Goal: Information Seeking & Learning: Find contact information

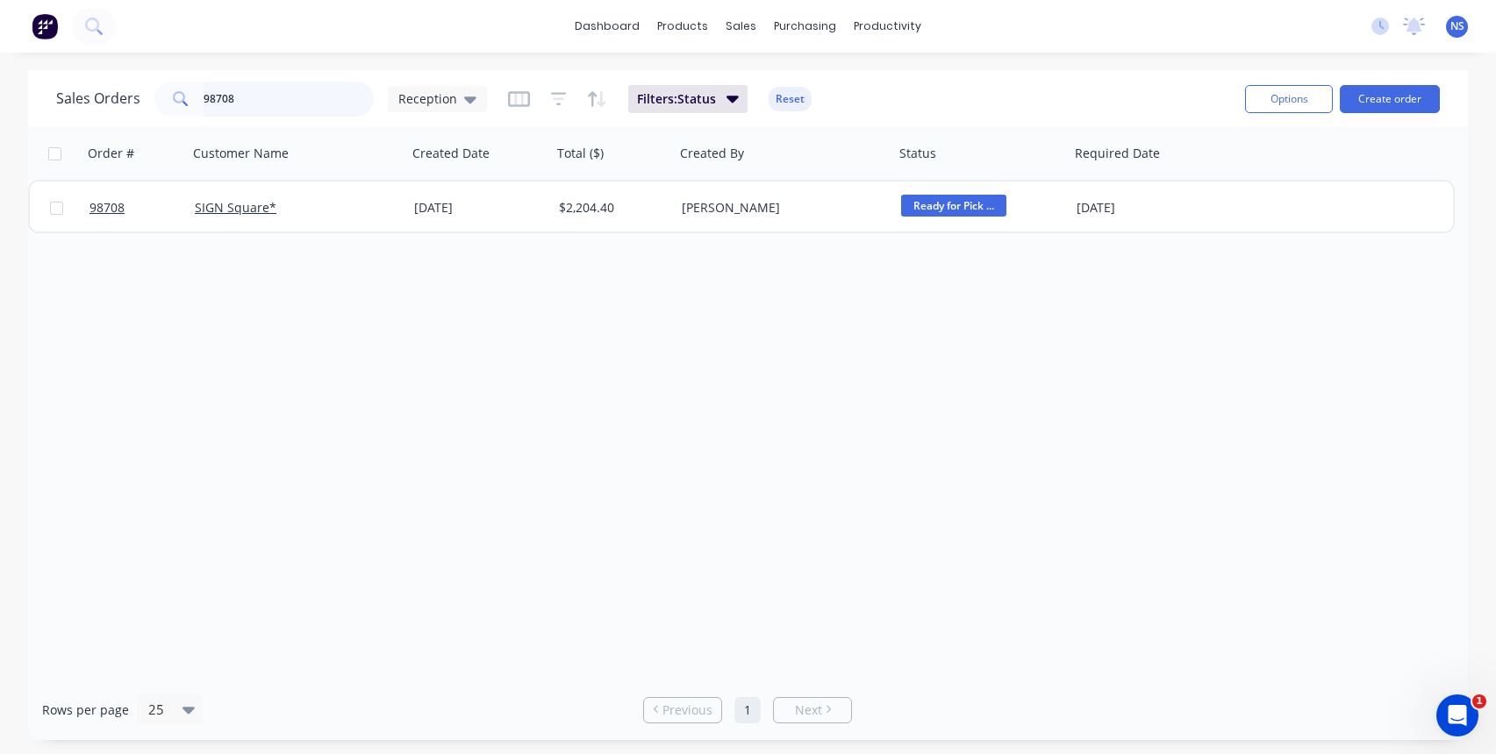
click at [296, 101] on input "98708" at bounding box center [289, 99] width 171 height 35
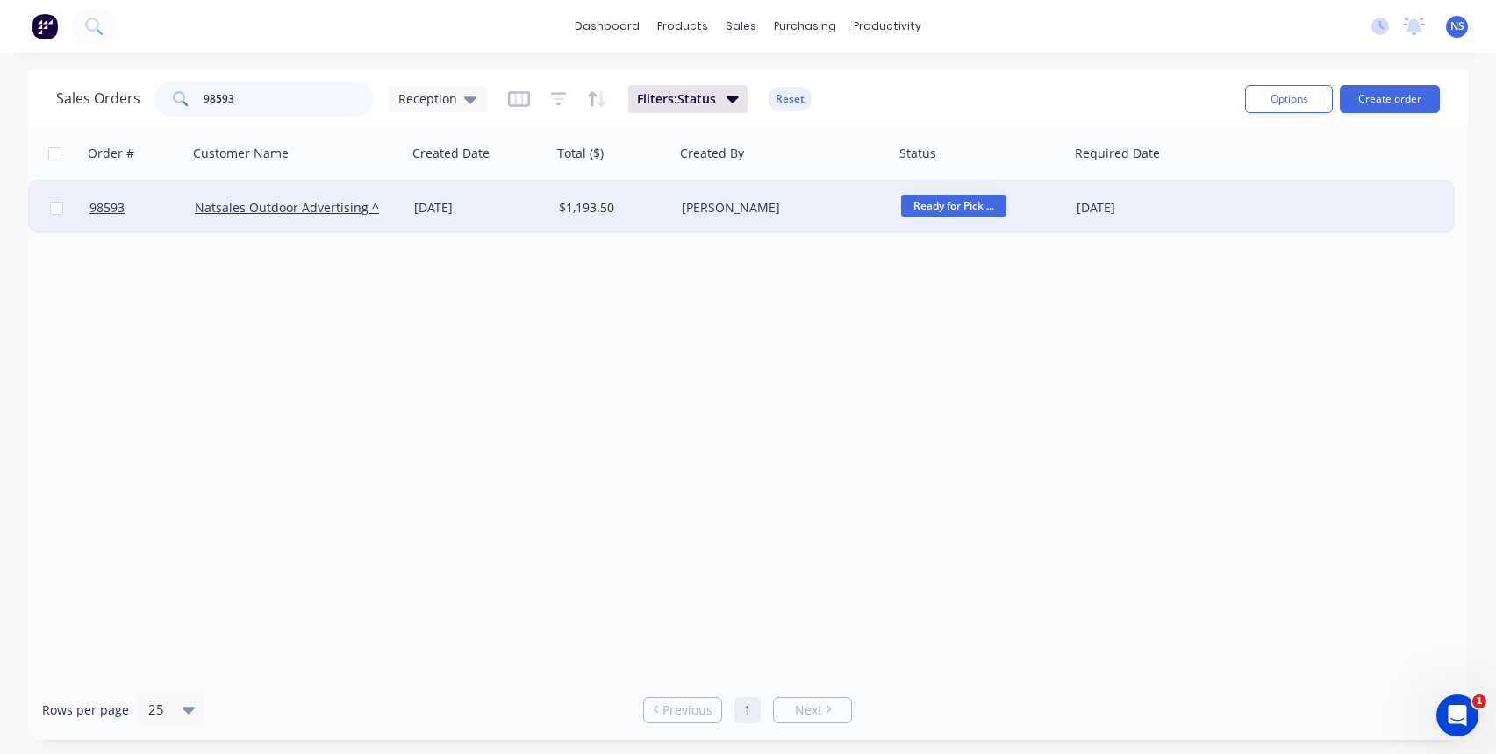
type input "98593"
click at [512, 206] on div "16 Sep 2025" at bounding box center [479, 208] width 131 height 18
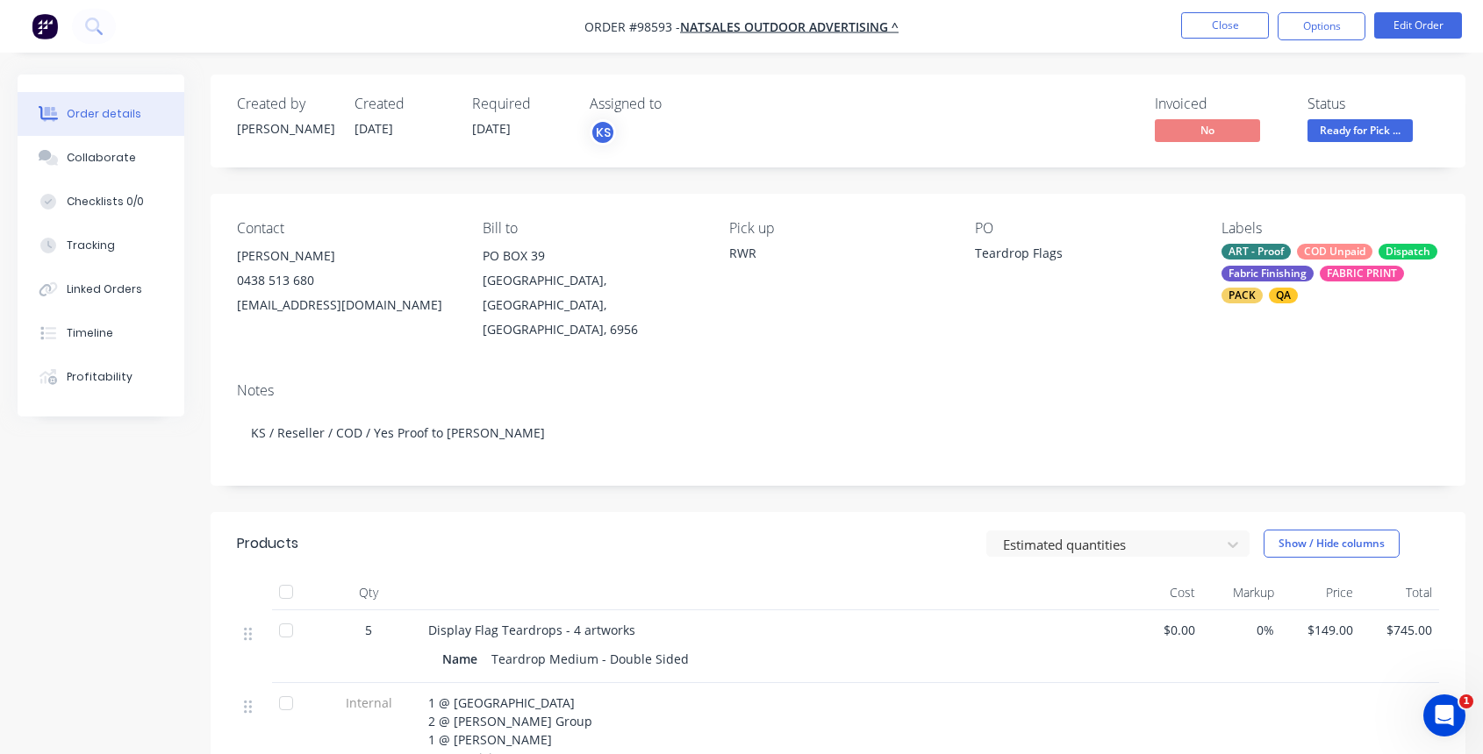
click at [1289, 261] on div "ART - Proof COD Unpaid Dispatch Fabric Finishing FABRIC PRINT PACK QA" at bounding box center [1330, 274] width 218 height 60
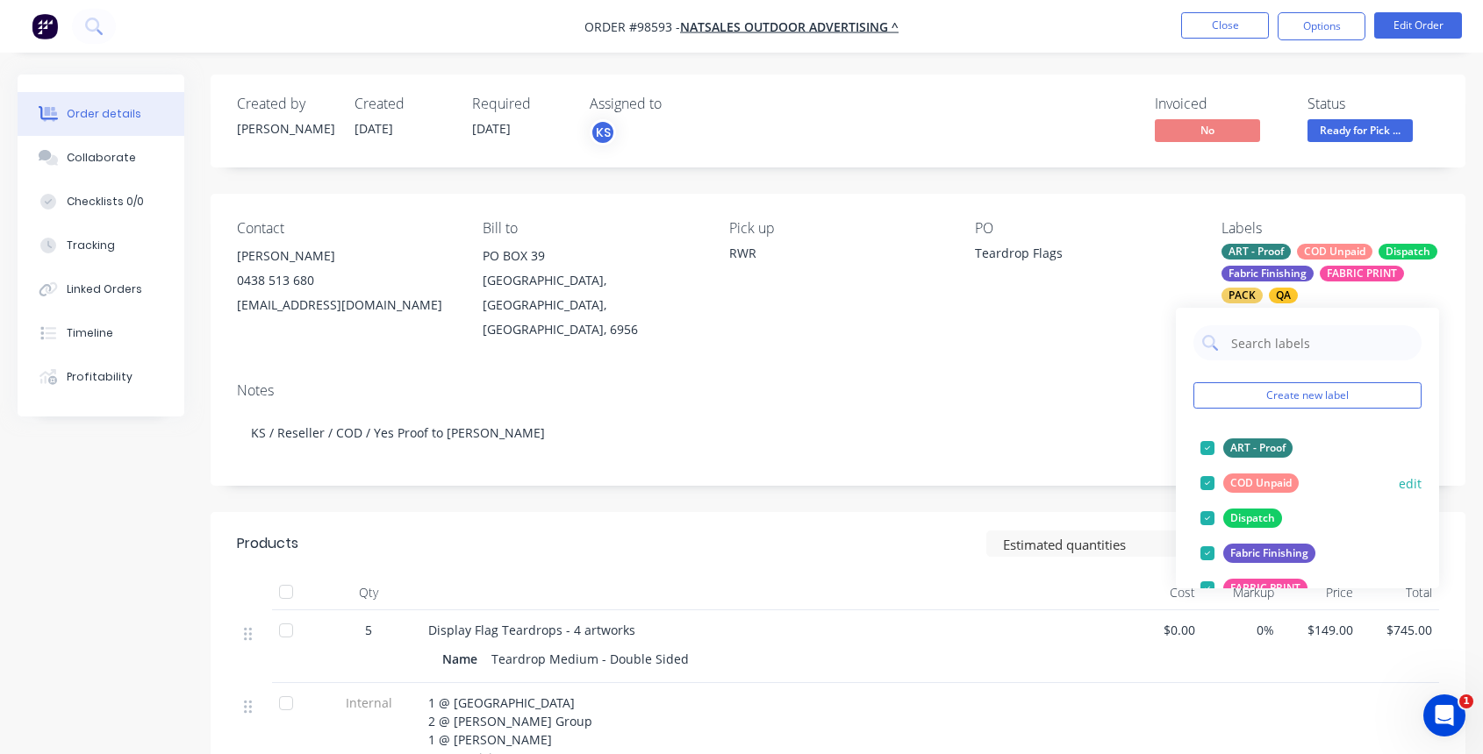
click at [1211, 482] on div at bounding box center [1207, 483] width 35 height 35
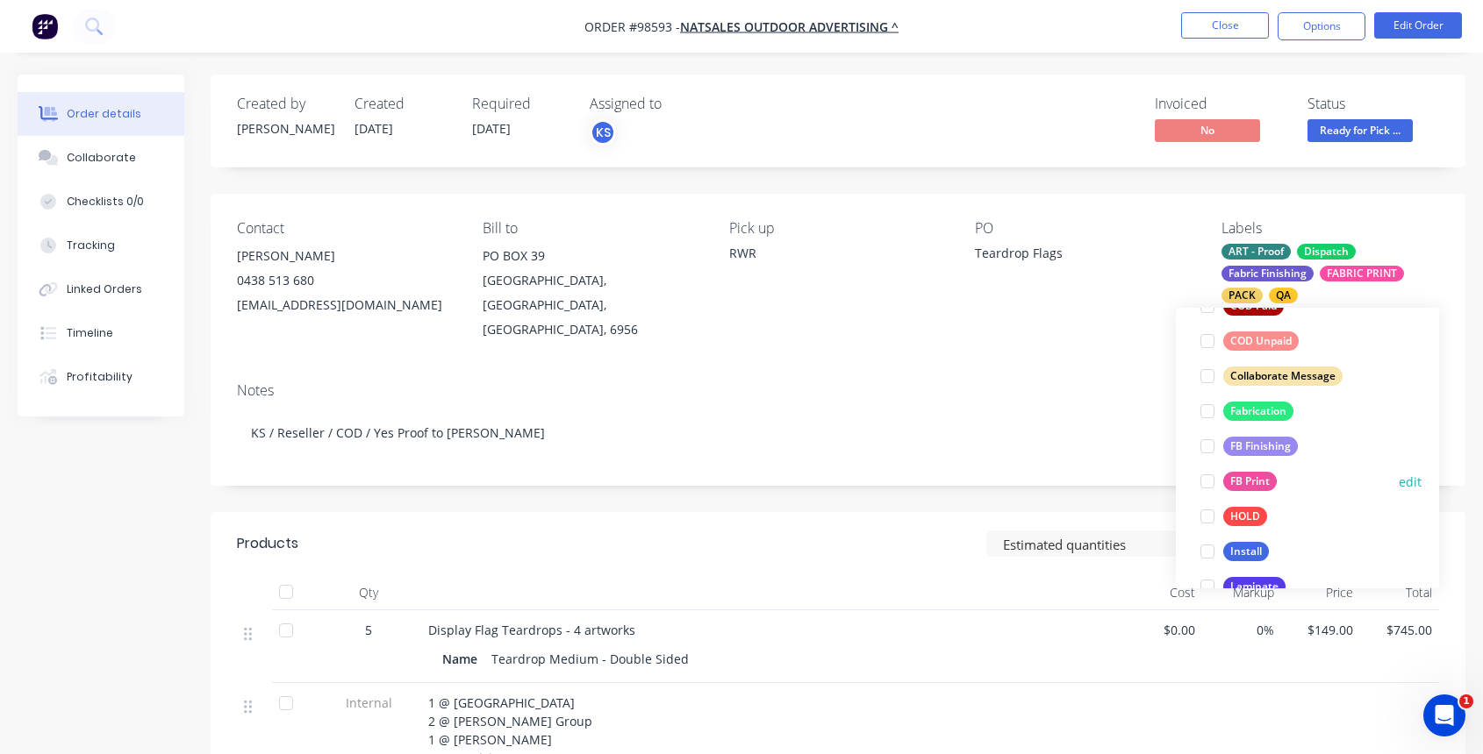
scroll to position [413, 0]
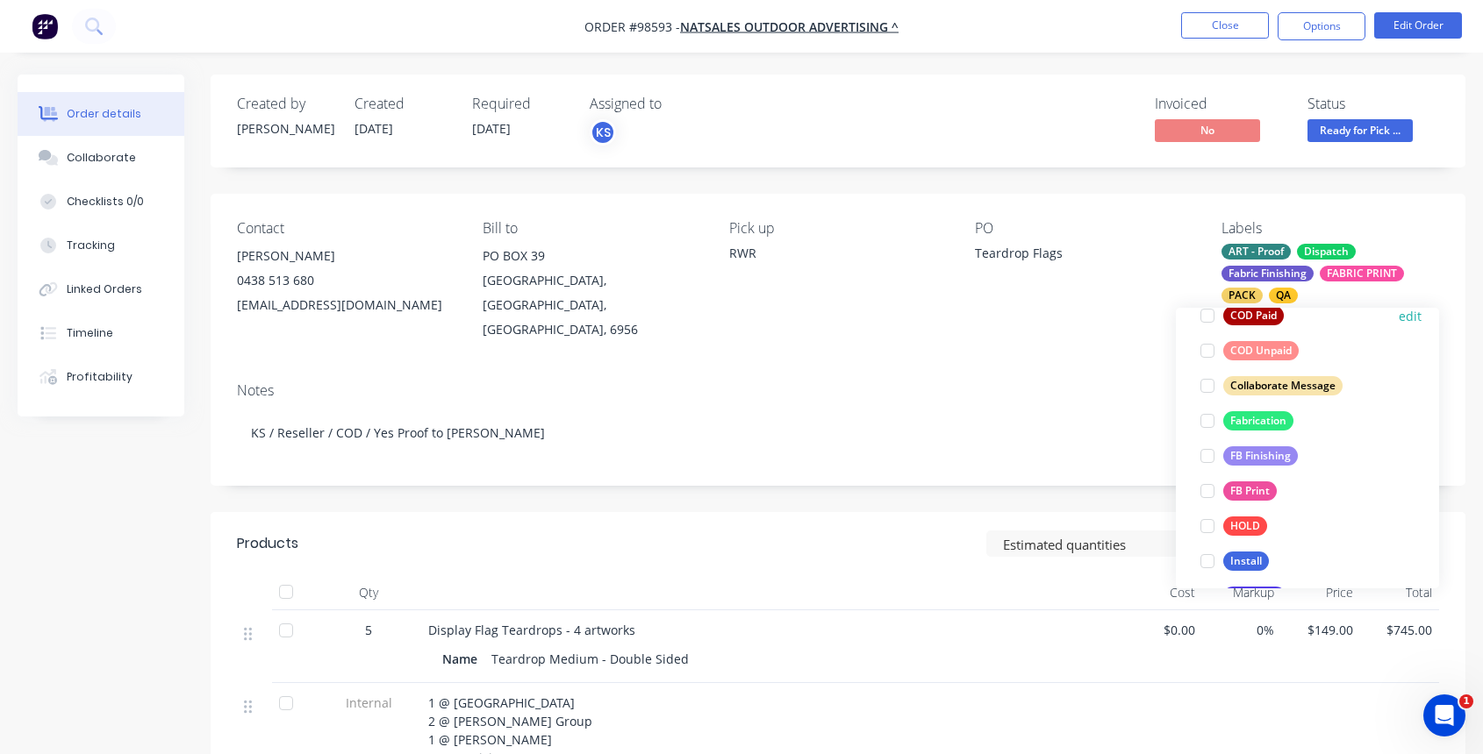
click at [1206, 320] on div at bounding box center [1207, 315] width 35 height 35
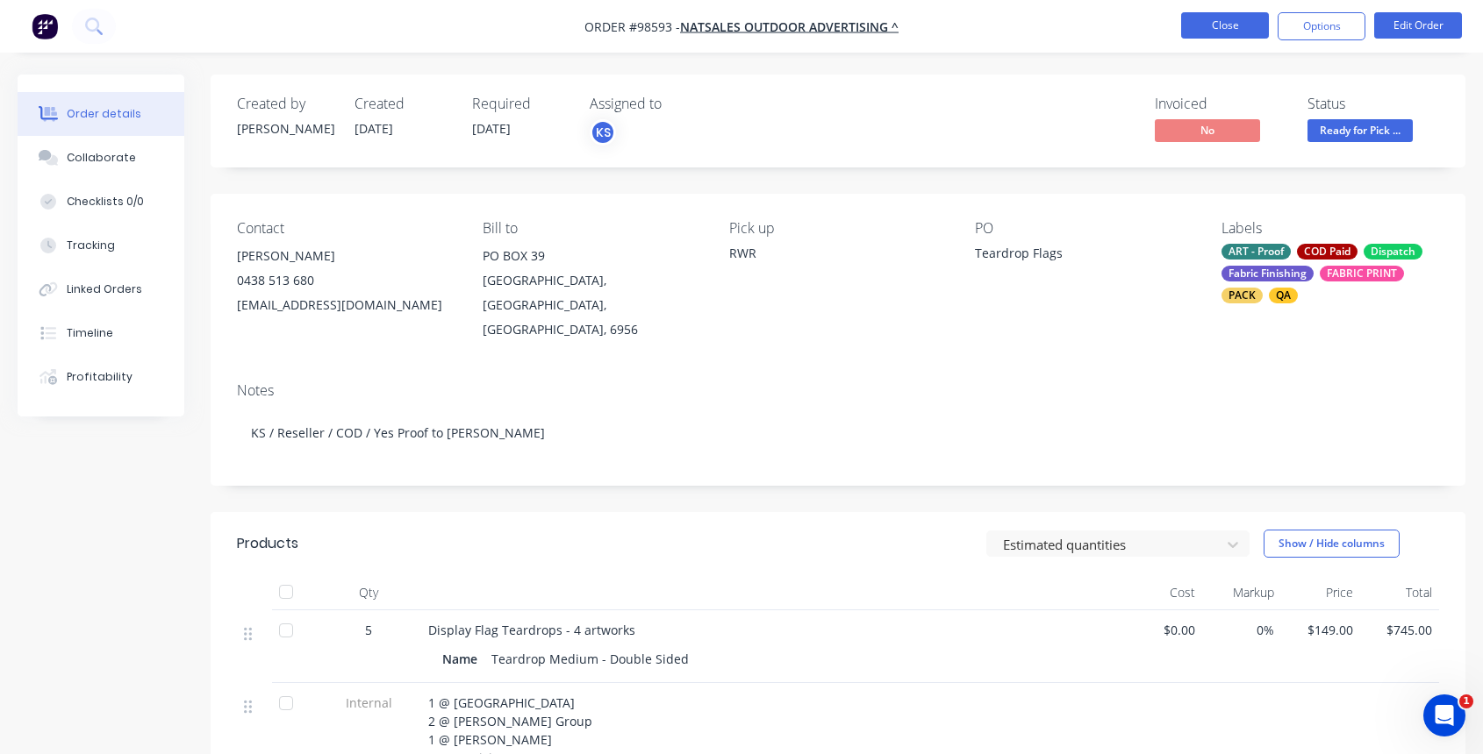
click at [1218, 28] on button "Close" at bounding box center [1225, 25] width 88 height 26
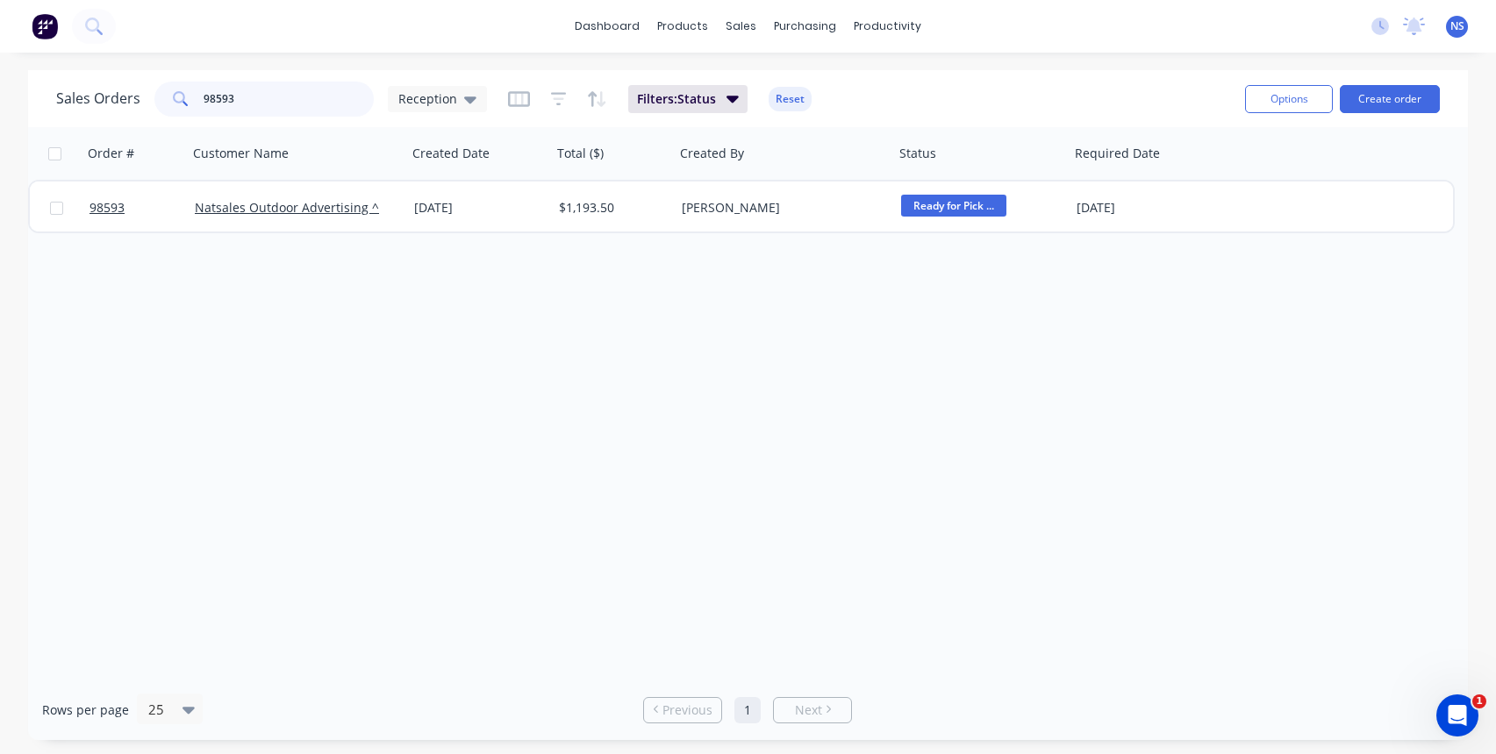
click at [285, 99] on input "98593" at bounding box center [289, 99] width 171 height 35
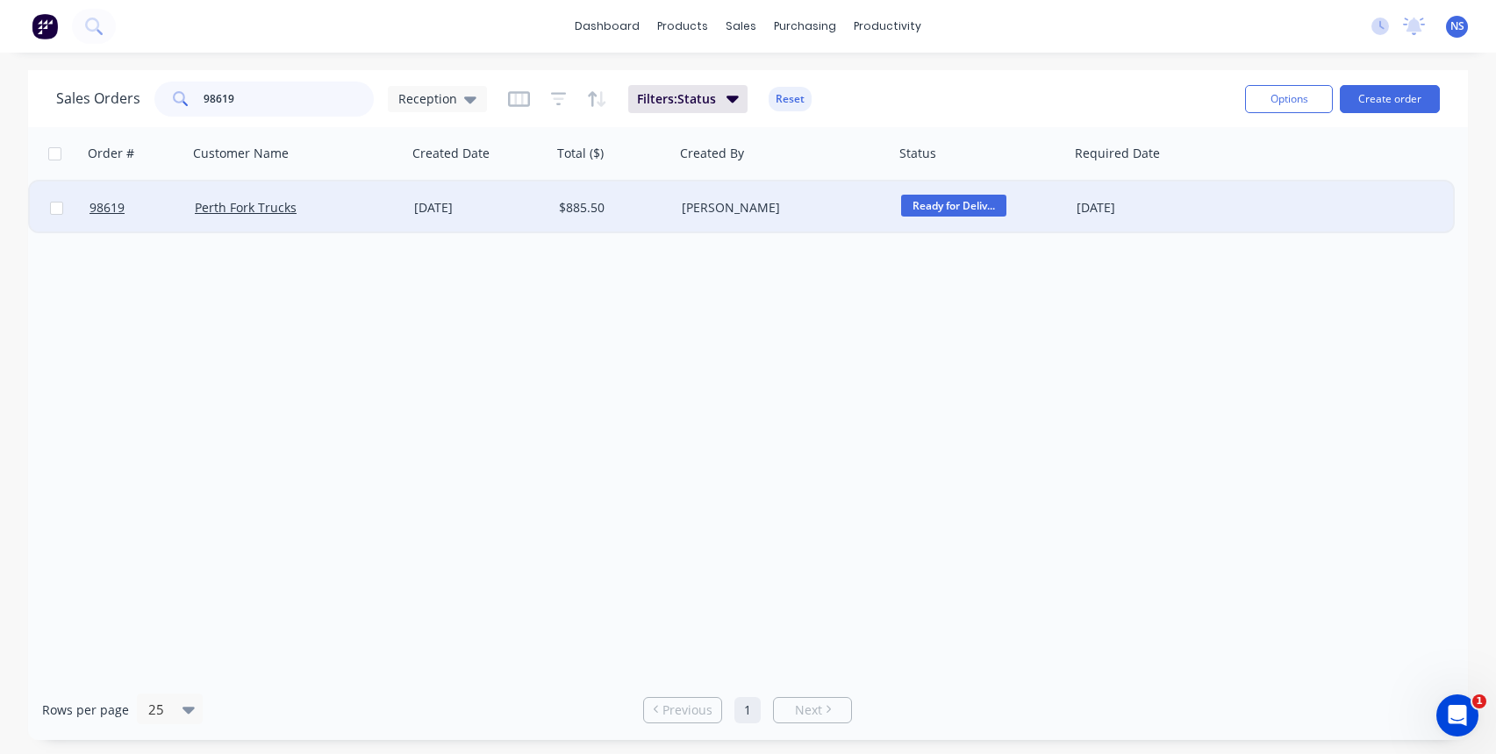
type input "98619"
click at [351, 206] on div "Perth Fork Trucks" at bounding box center [292, 208] width 195 height 18
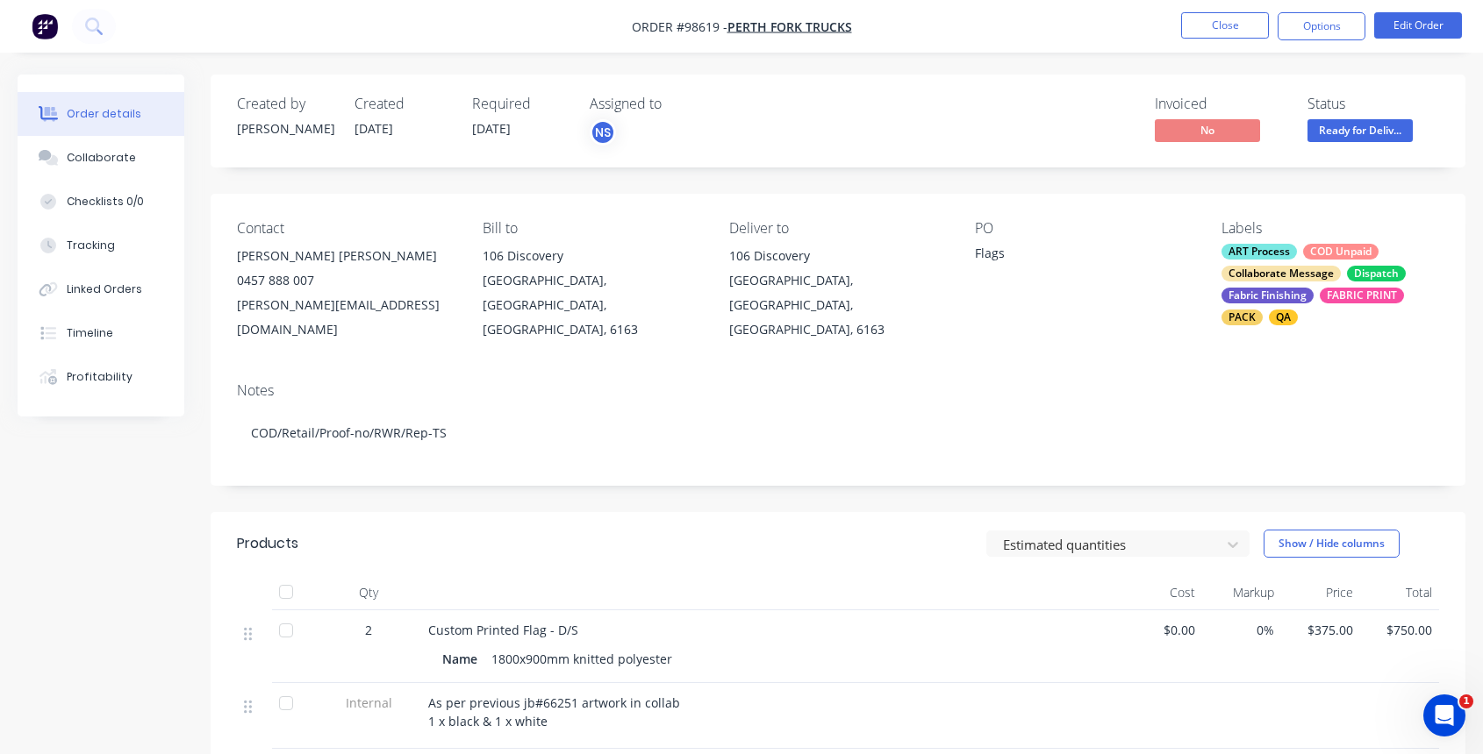
click at [1346, 277] on div "ART Process COD Unpaid Collaborate Message Dispatch Fabric Finishing FABRIC PRI…" at bounding box center [1330, 285] width 218 height 82
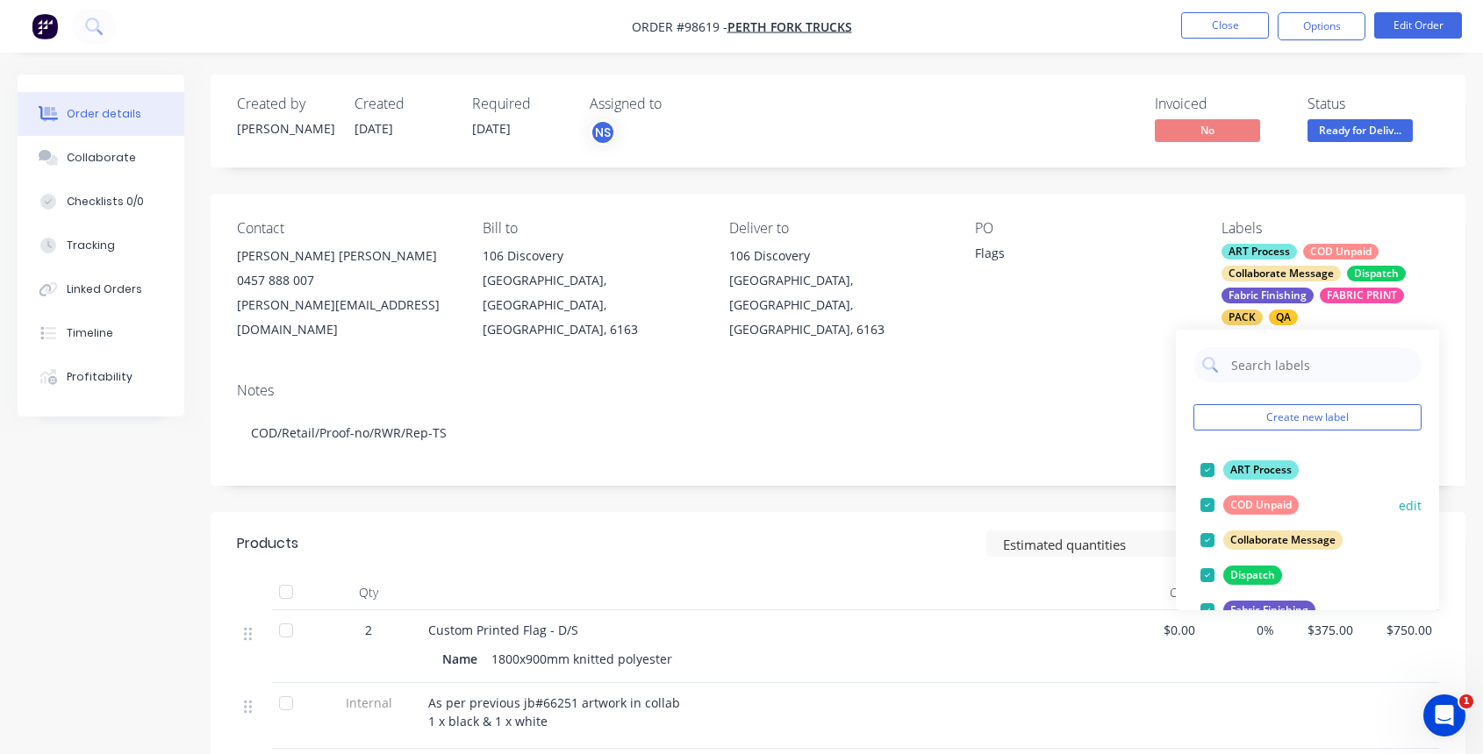
click at [1208, 504] on div at bounding box center [1207, 505] width 35 height 35
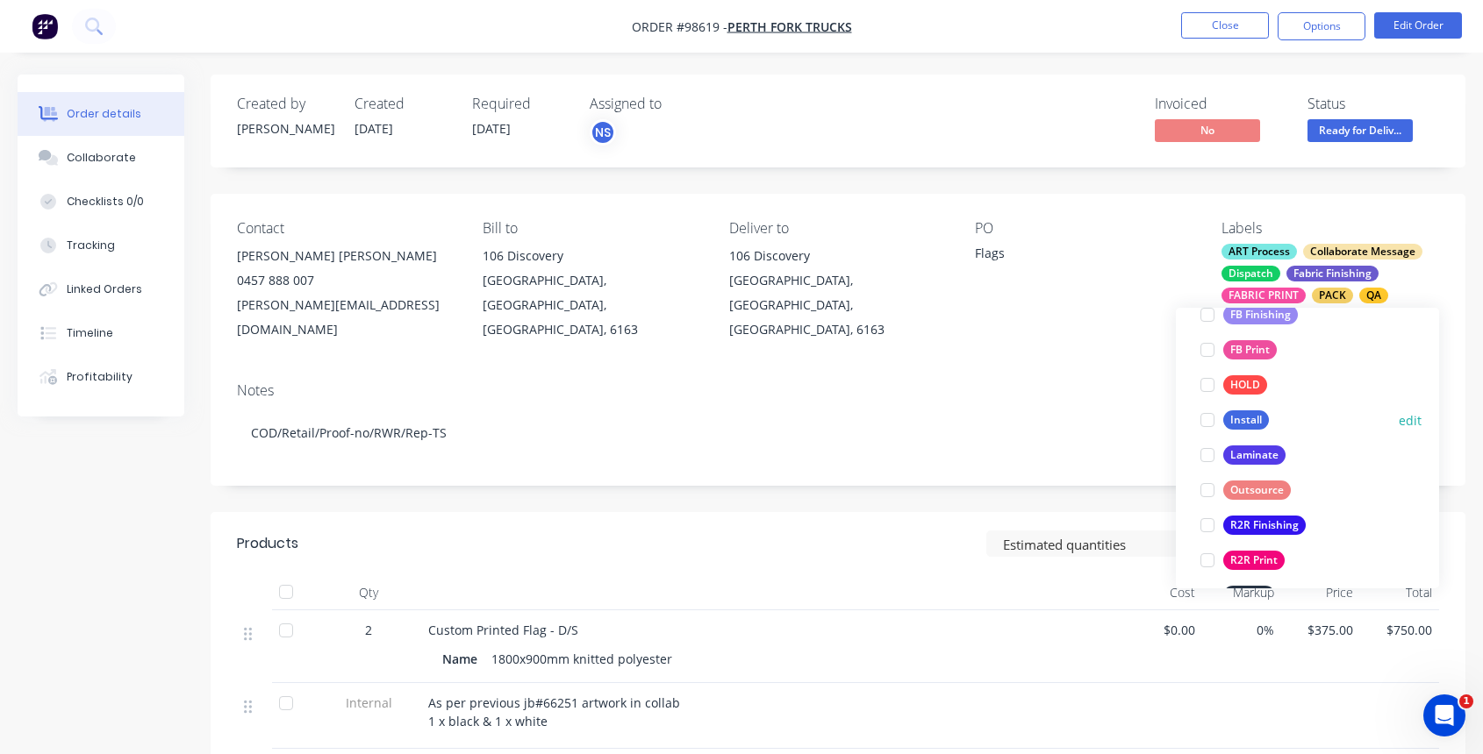
scroll to position [204, 0]
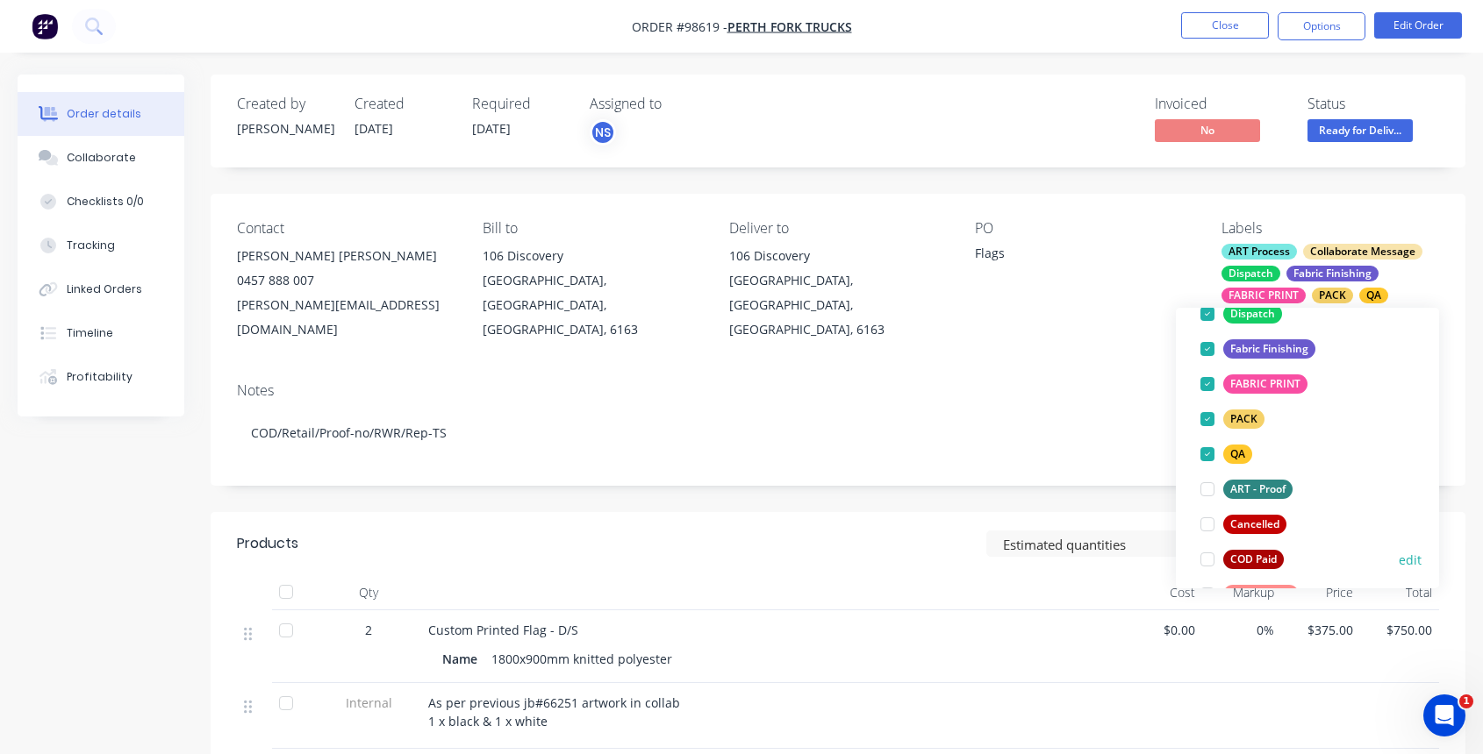
click at [1205, 558] on div at bounding box center [1207, 559] width 35 height 35
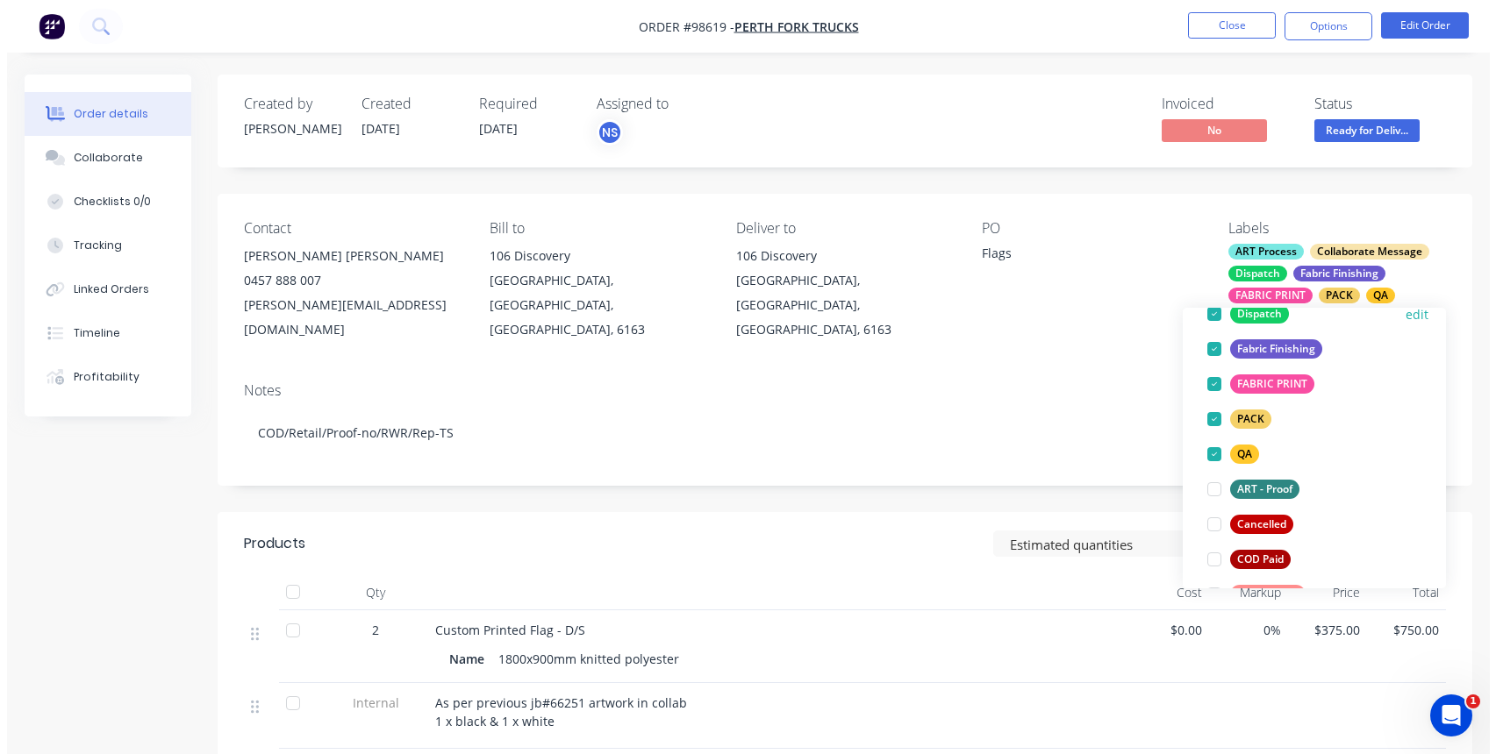
scroll to position [0, 0]
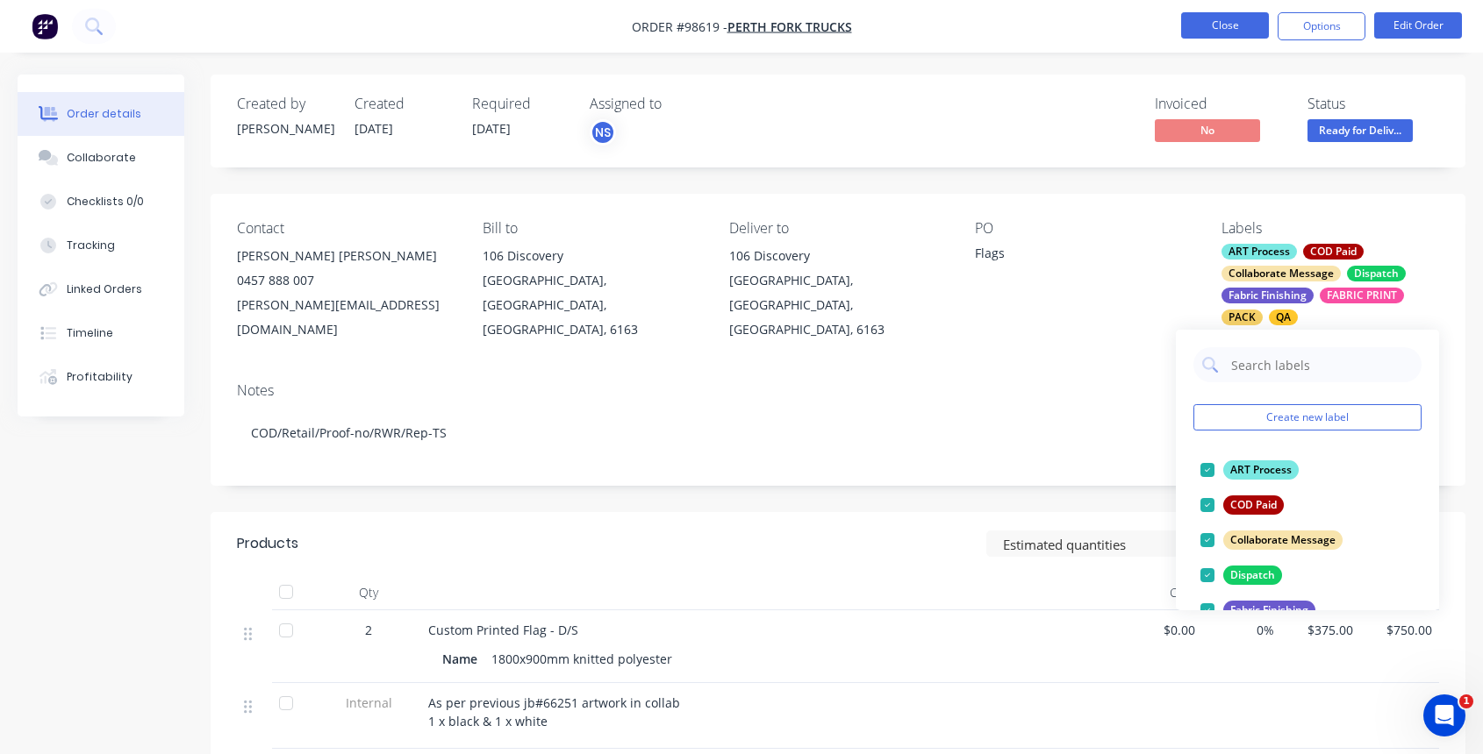
click at [1227, 22] on button "Close" at bounding box center [1225, 25] width 88 height 26
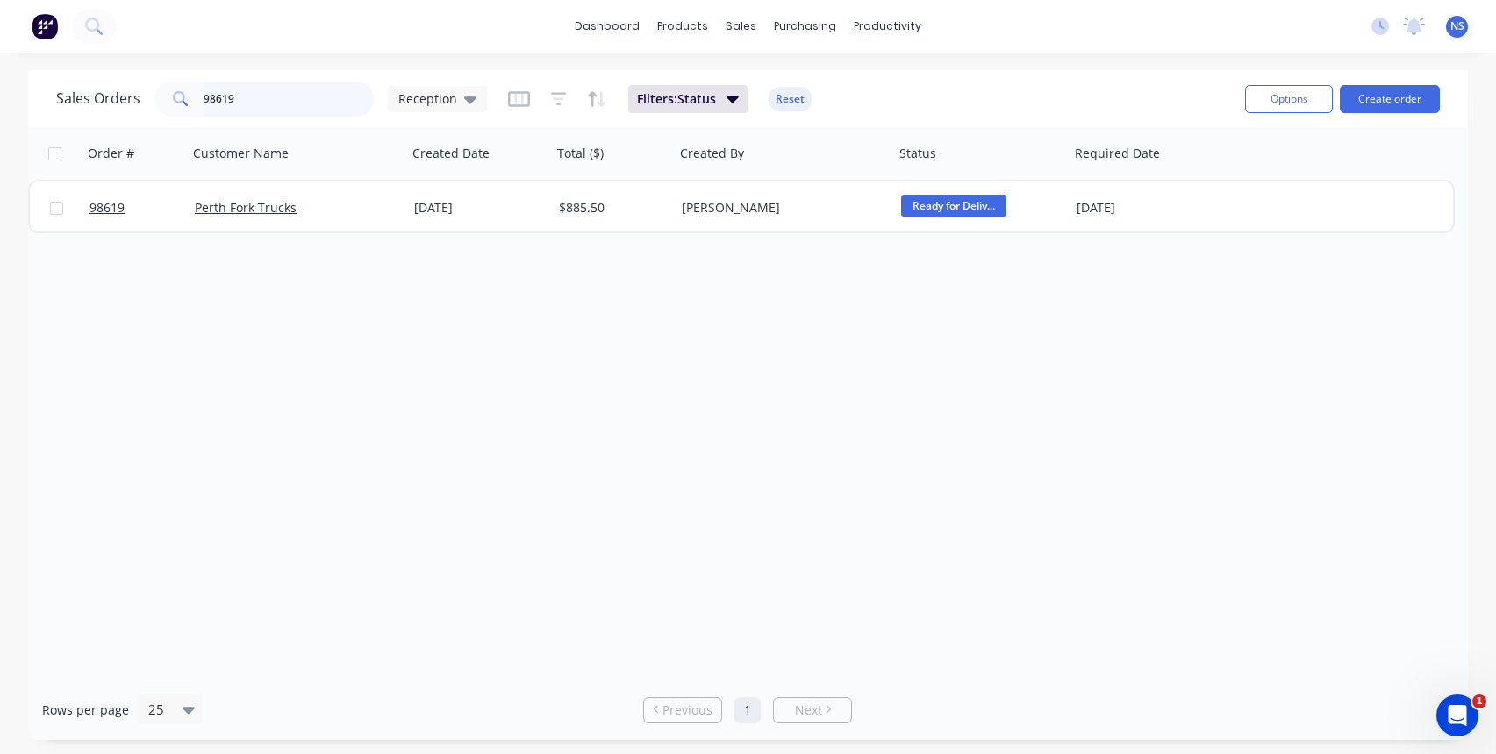
click at [279, 99] on input "98619" at bounding box center [289, 99] width 171 height 35
type input "9"
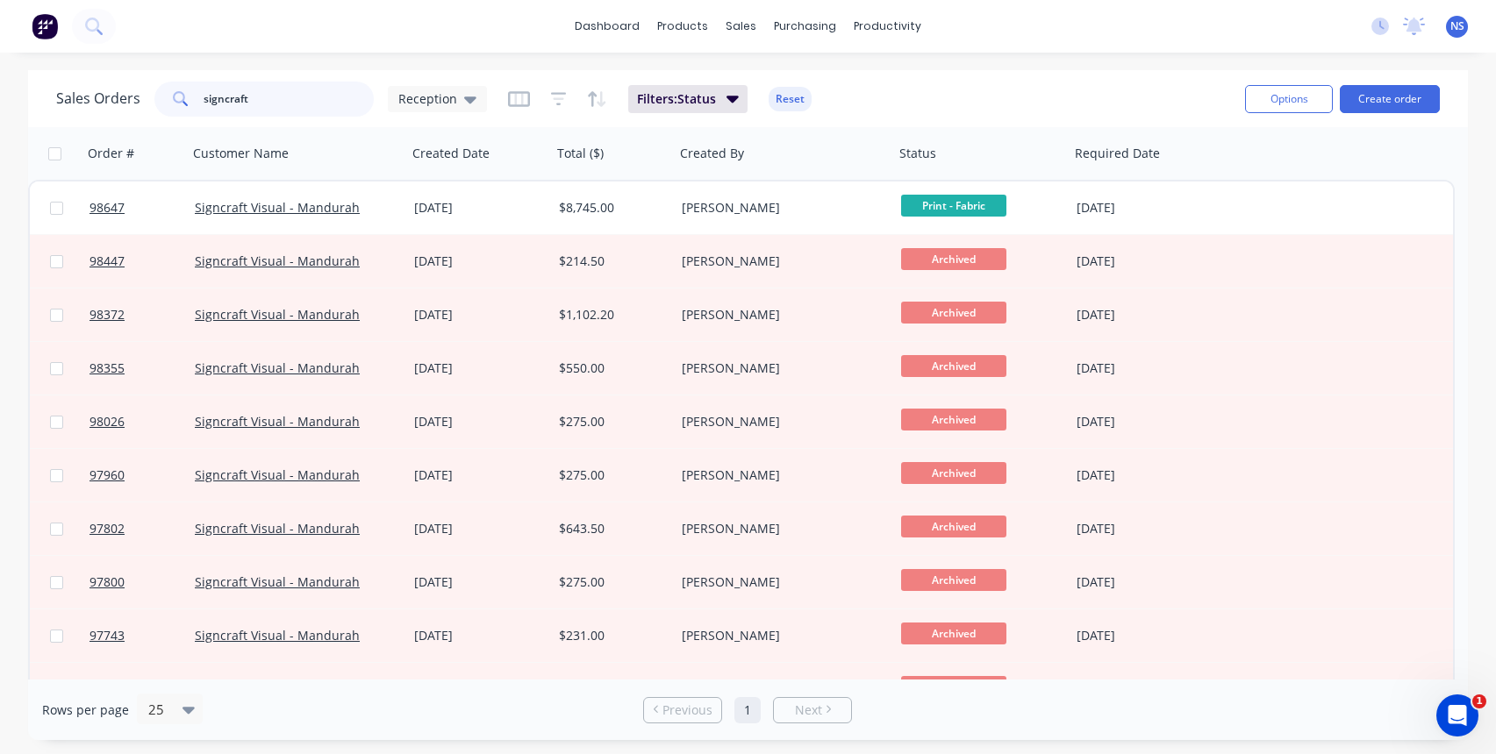
type input "signcraft"
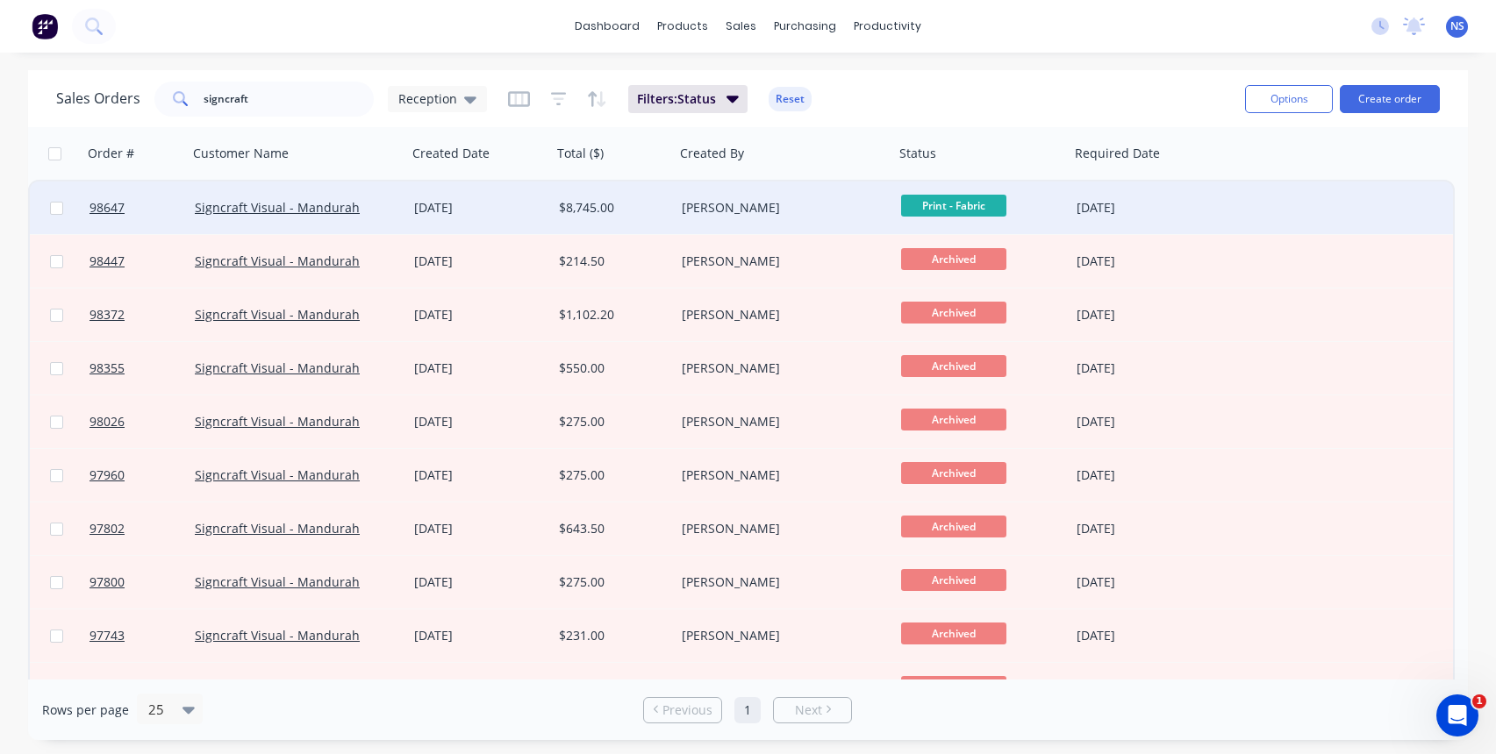
click at [373, 205] on div "Signcraft Visual - Mandurah" at bounding box center [292, 208] width 195 height 18
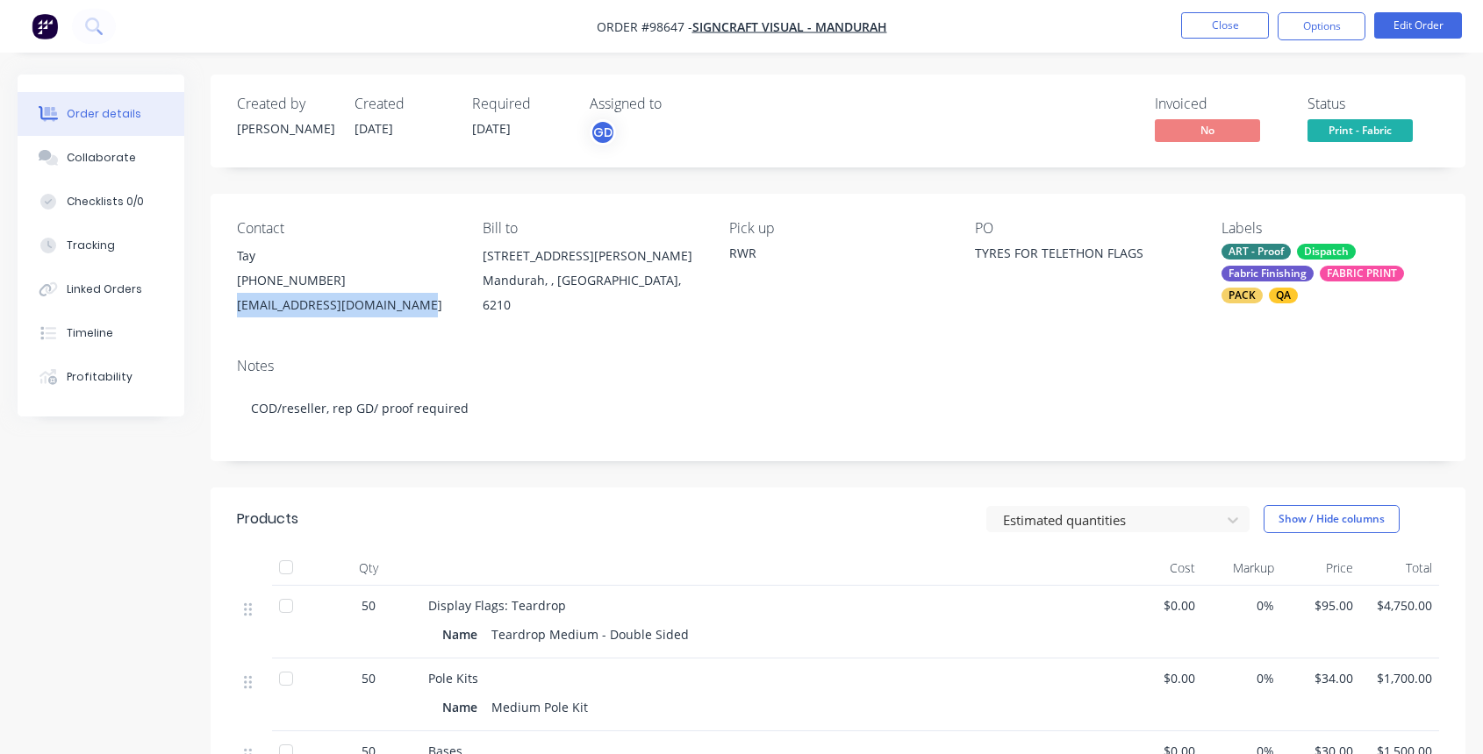
drag, startPoint x: 236, startPoint y: 307, endPoint x: 418, endPoint y: 305, distance: 182.5
click at [418, 305] on div "signcraftmandurah@gmail.com" at bounding box center [346, 305] width 218 height 25
copy div "signcraftmandurah@gmail.com"
click at [428, 351] on div "Notes COD/reseller, rep GD/ proof required" at bounding box center [838, 403] width 1254 height 118
drag, startPoint x: 238, startPoint y: 309, endPoint x: 380, endPoint y: 306, distance: 142.1
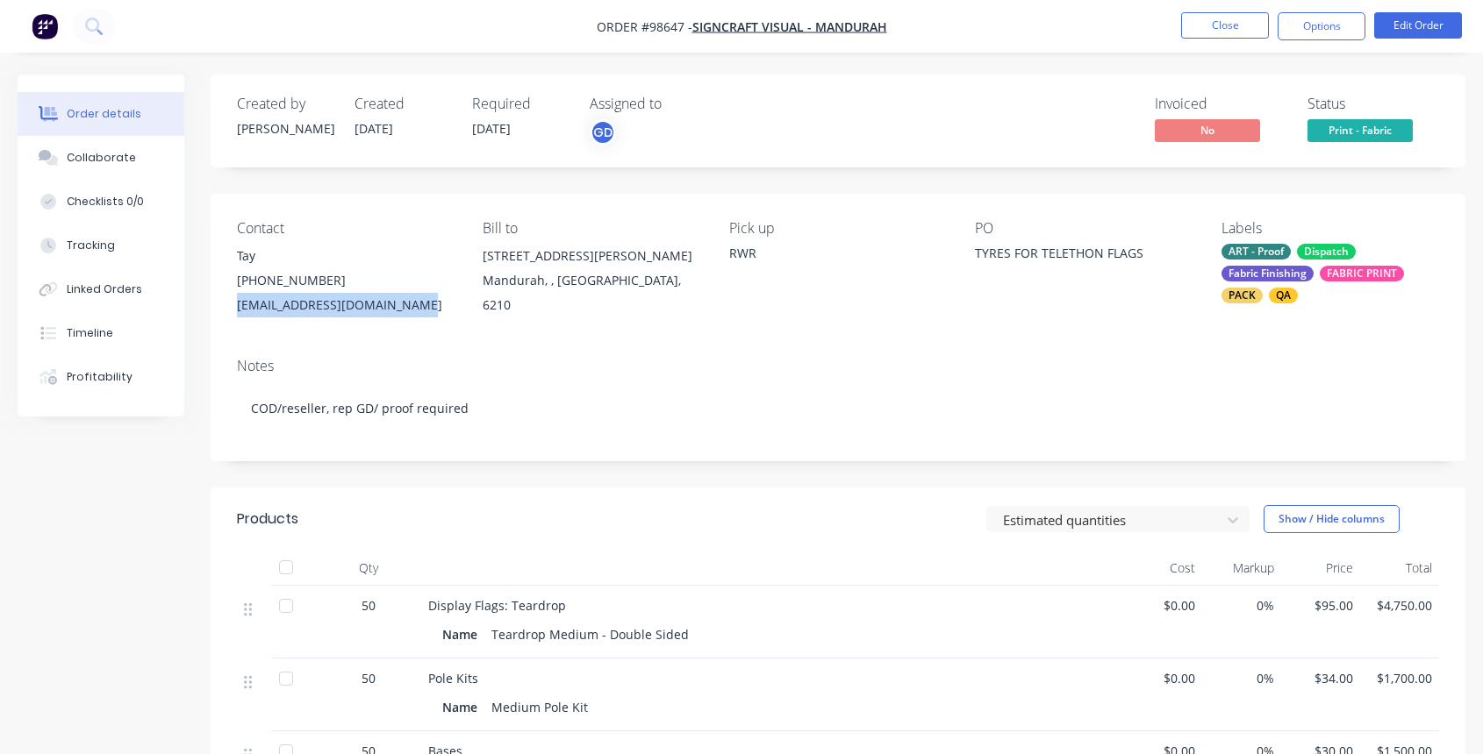
click at [398, 320] on div "Contact Tay (08) 9581 8123 signcraftmandurah@gmail.com Bill to 1/77 Gordon Rd M…" at bounding box center [838, 269] width 1254 height 150
copy div "signcraftmandurah@gmail.com"
click at [1222, 21] on button "Close" at bounding box center [1225, 25] width 88 height 26
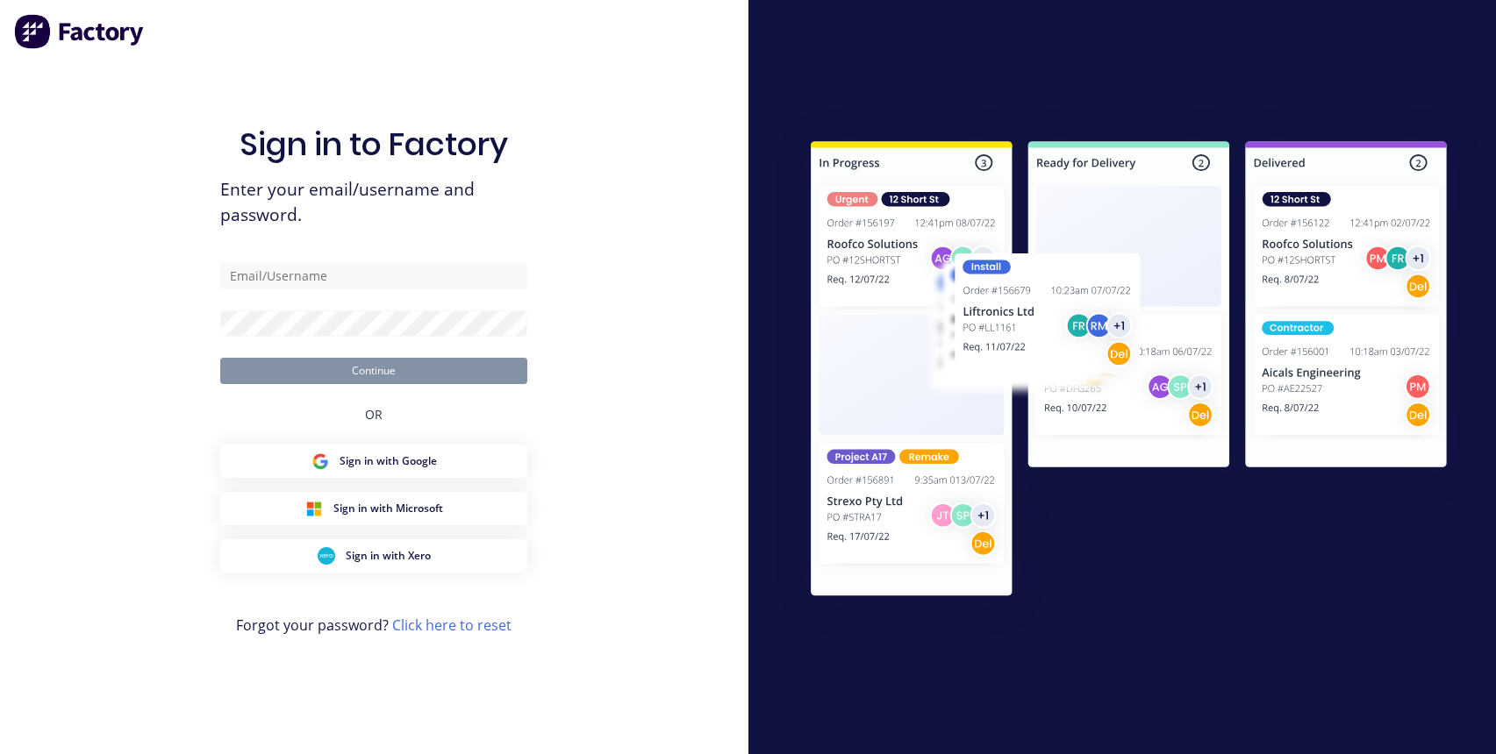
type input "reception@allflags.com.au"
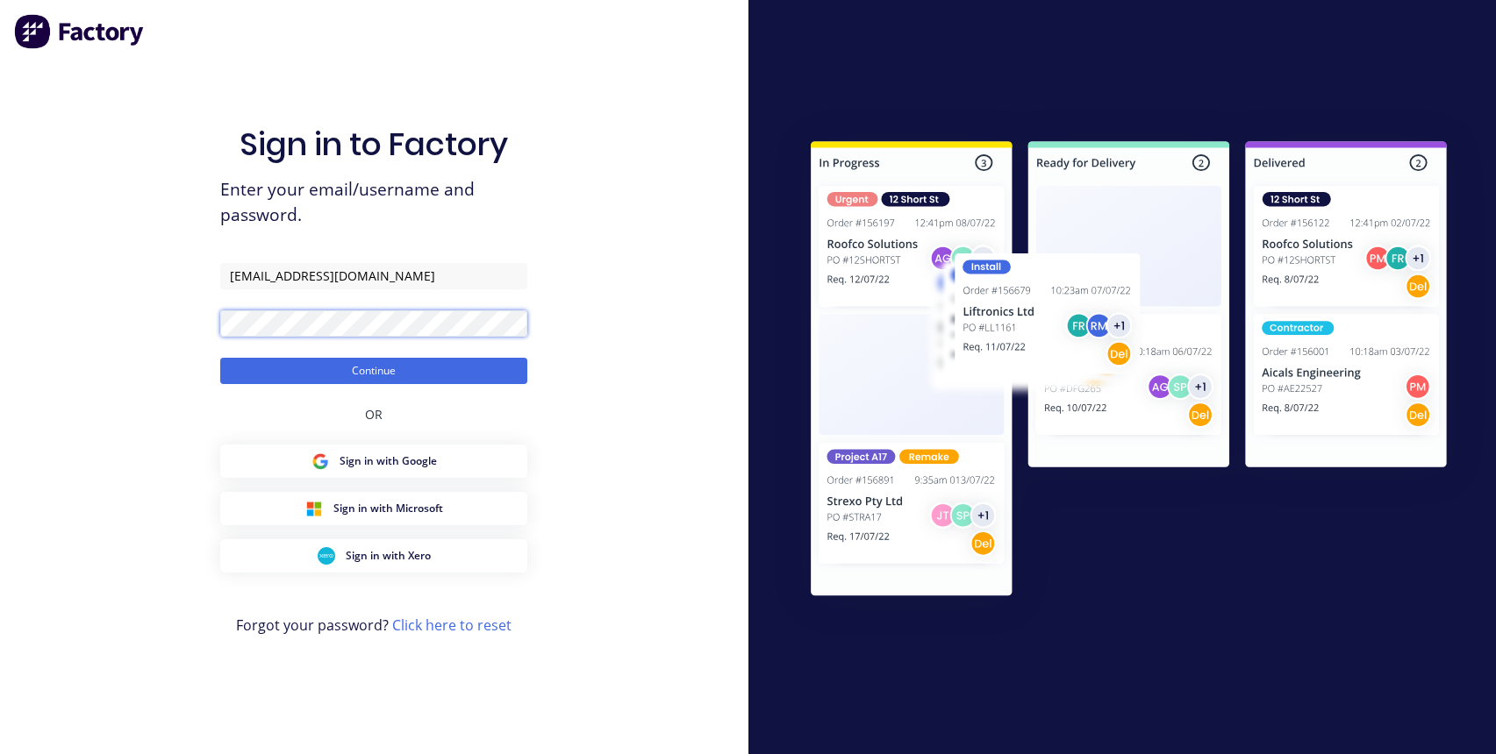
click at [220, 358] on button "Continue" at bounding box center [373, 371] width 307 height 26
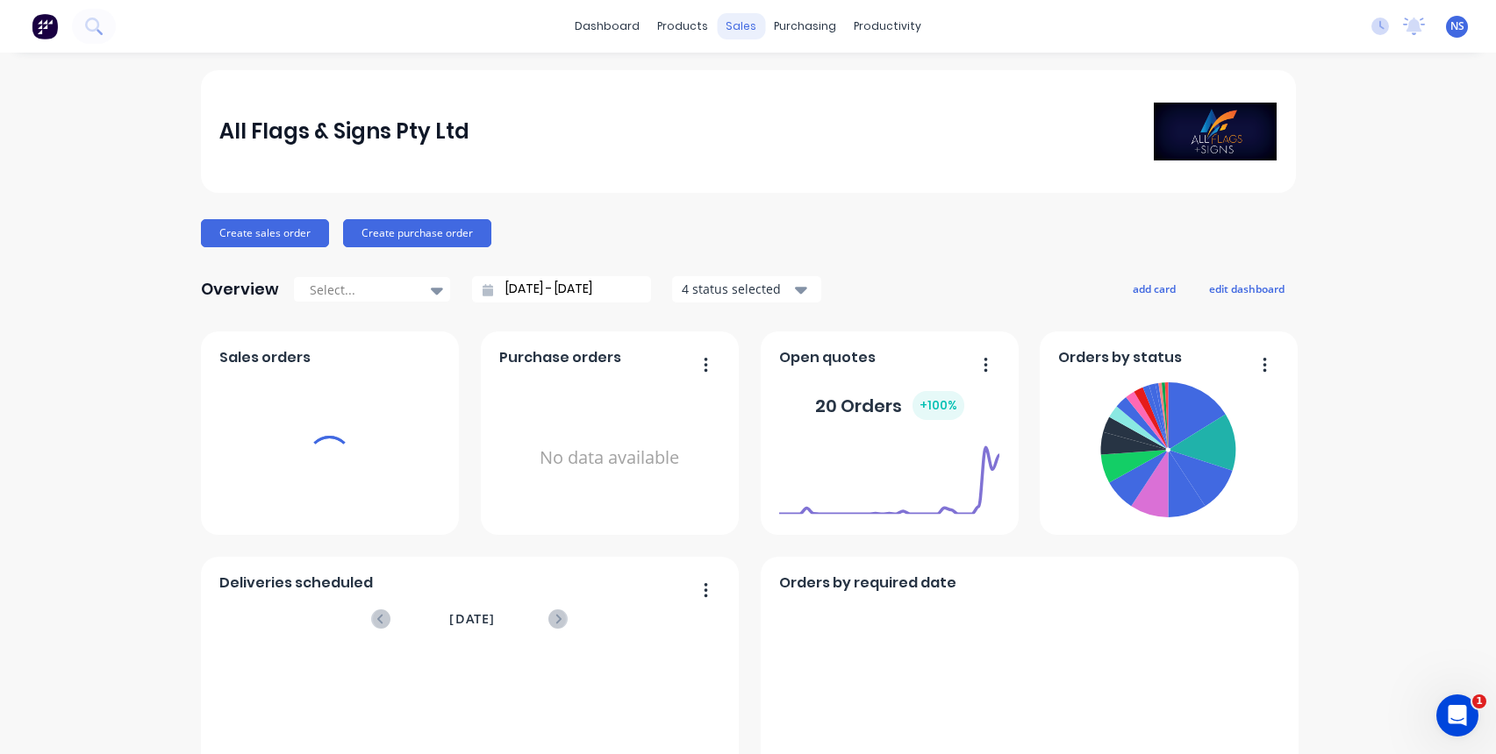
click at [734, 25] on div "sales" at bounding box center [741, 26] width 48 height 26
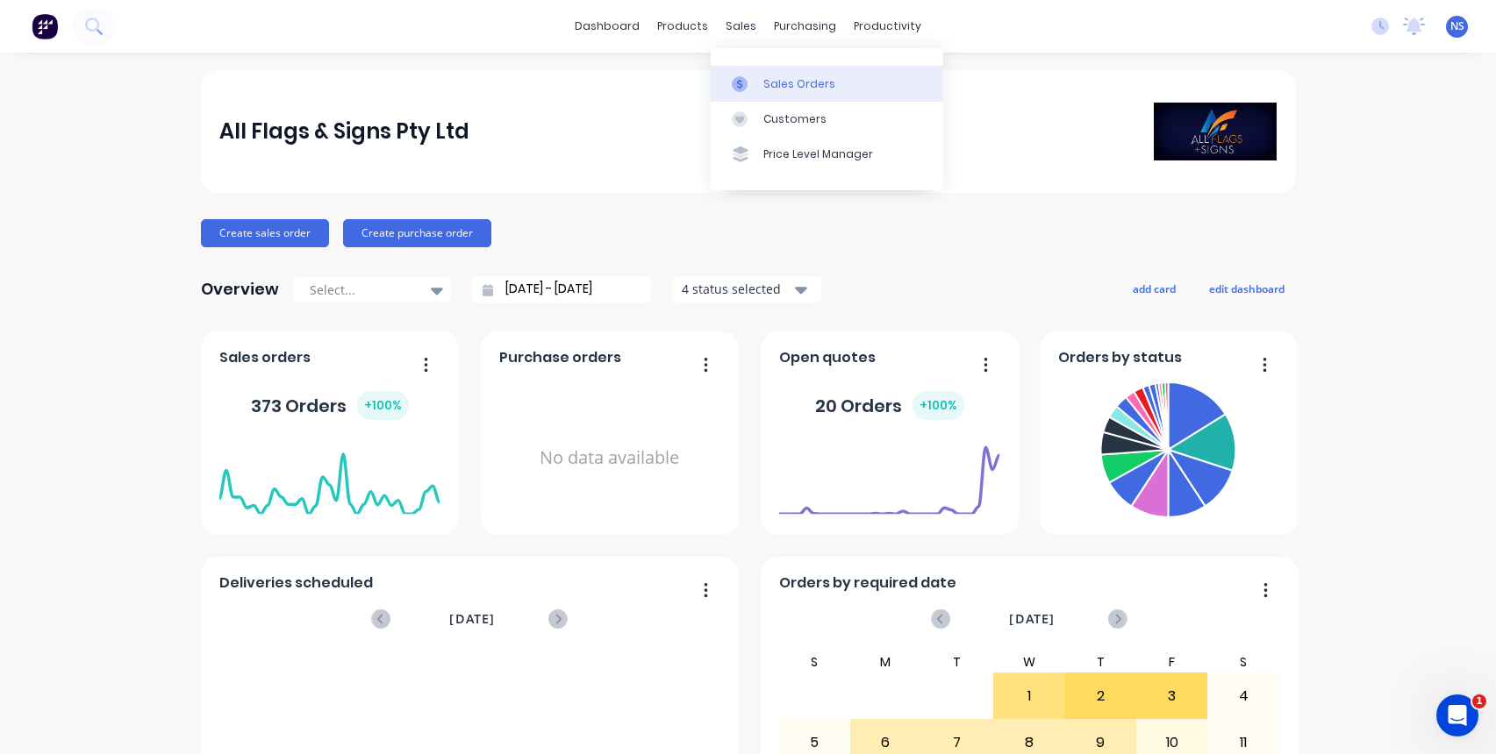
click at [775, 82] on div "Sales Orders" at bounding box center [799, 84] width 72 height 16
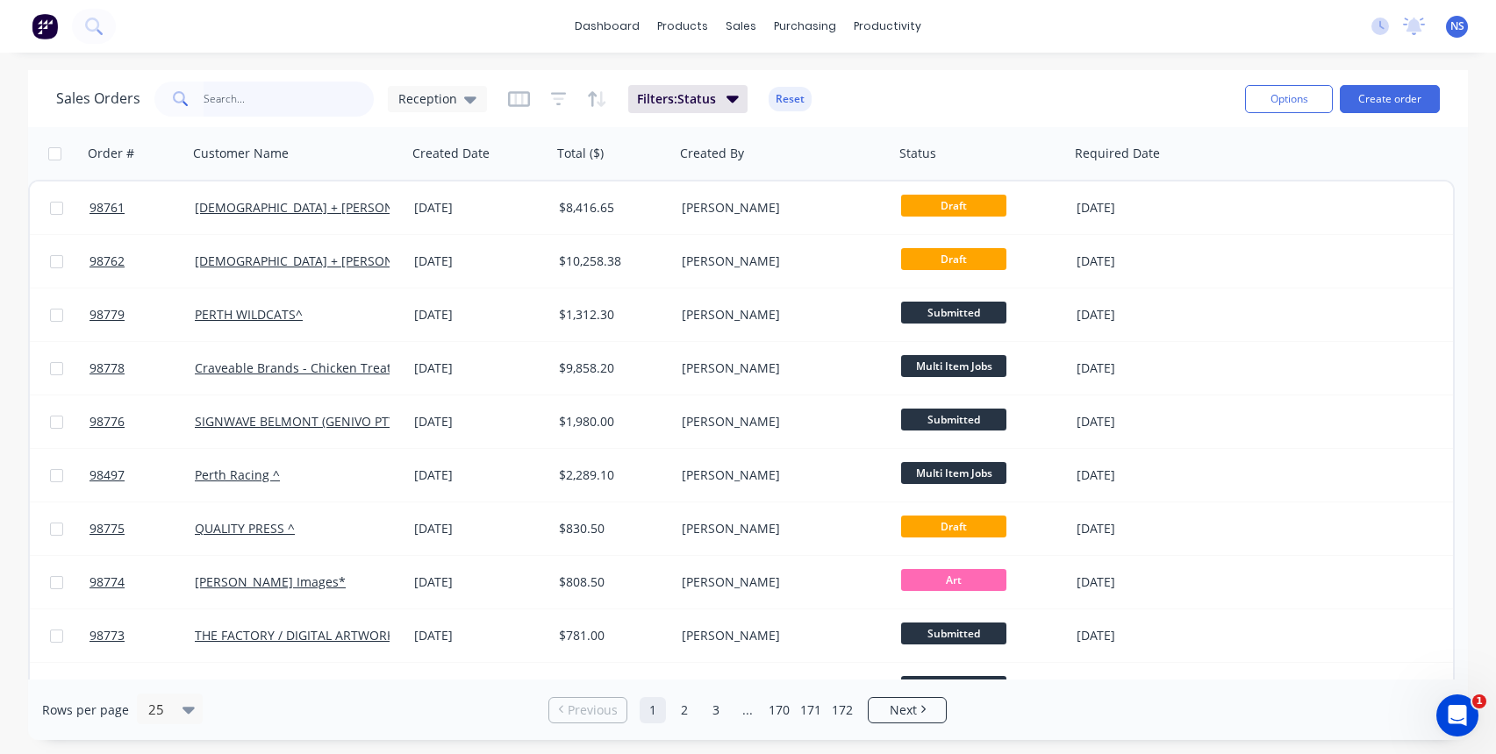
click at [254, 102] on input "text" at bounding box center [289, 99] width 171 height 35
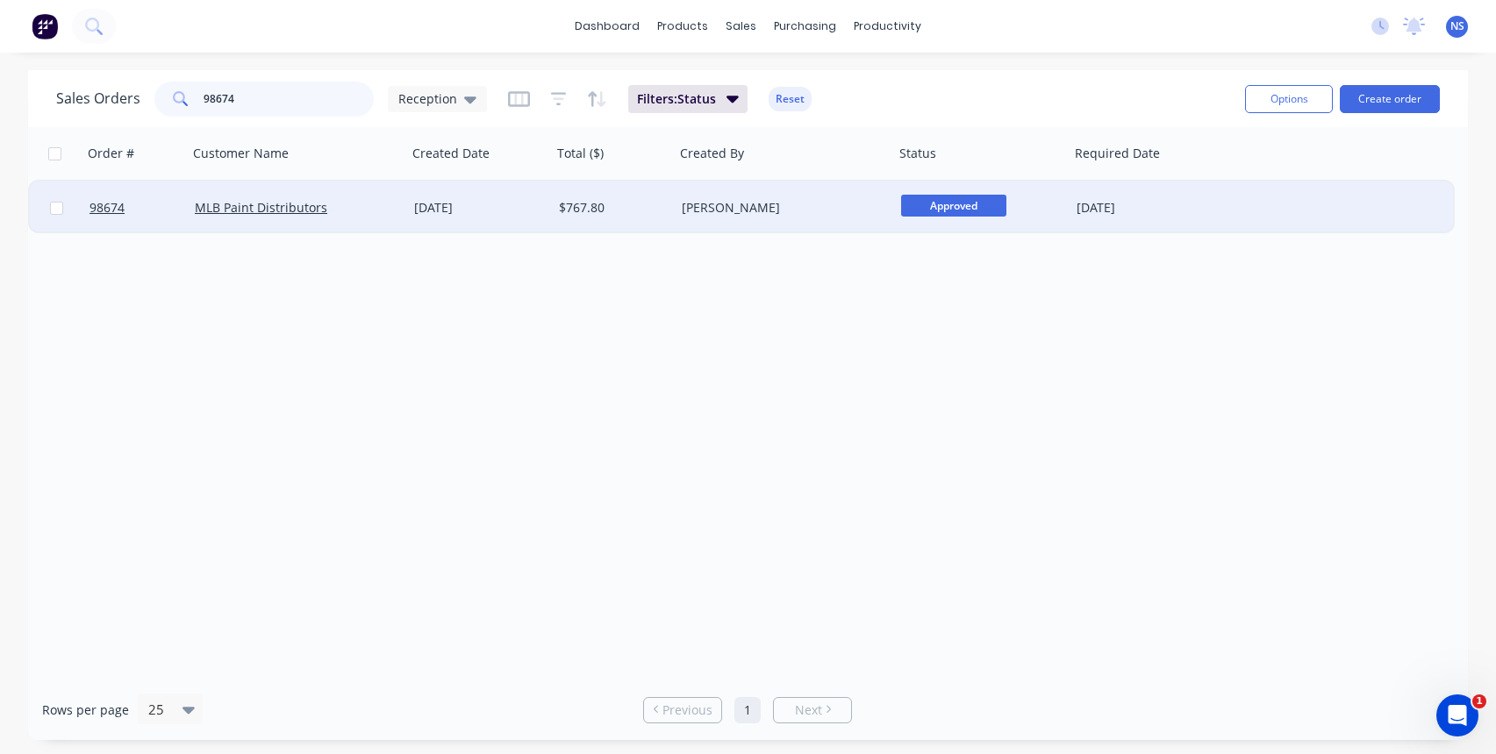
type input "98674"
click at [514, 208] on div "22 Sep 2025" at bounding box center [479, 208] width 131 height 18
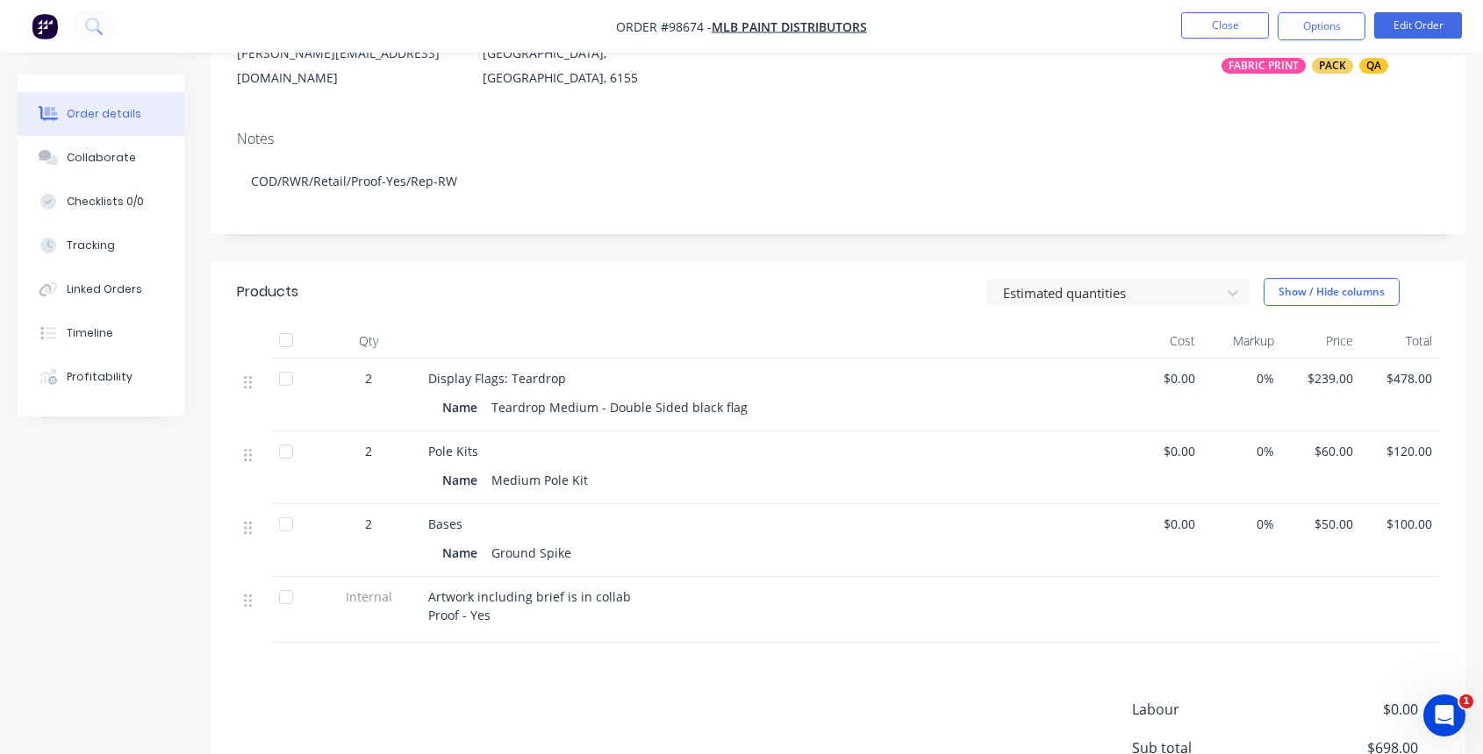
scroll to position [182, 0]
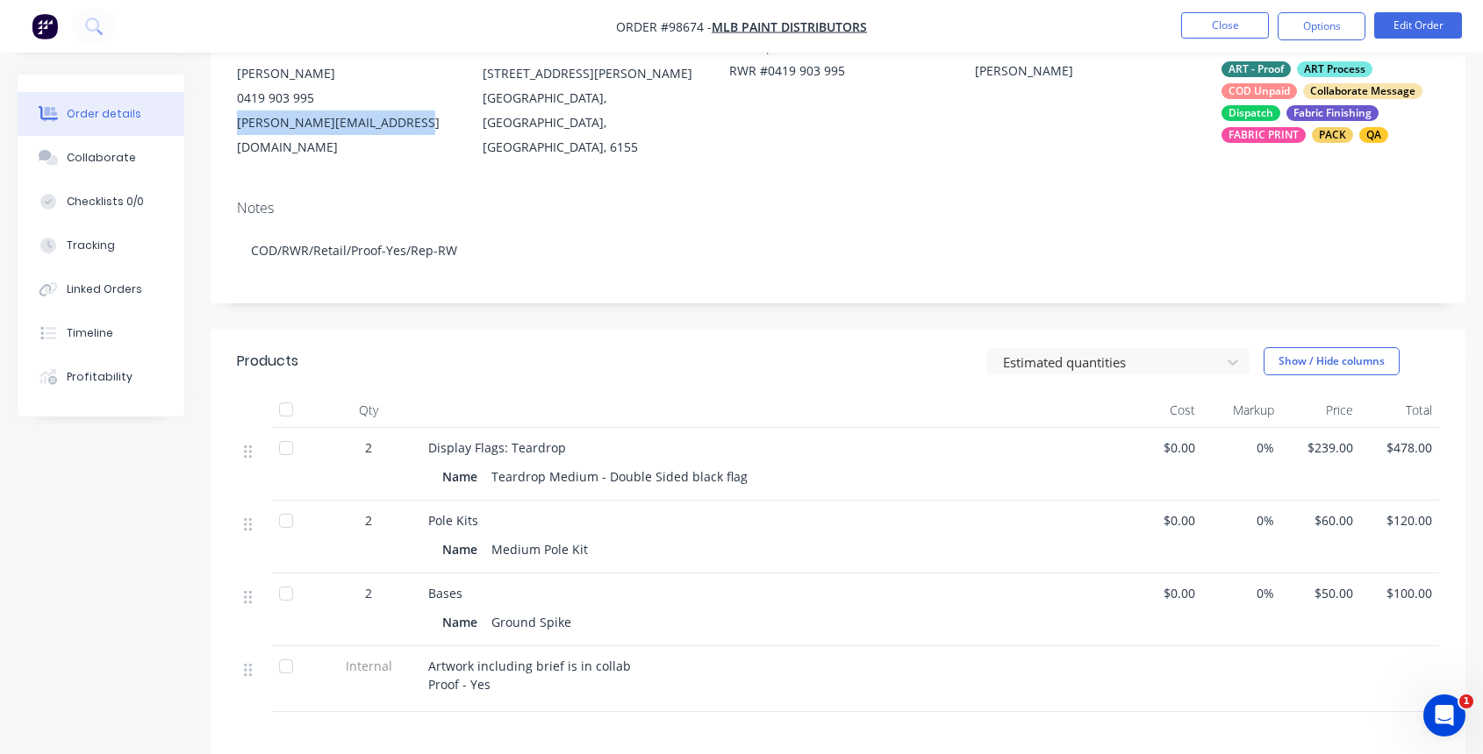
drag, startPoint x: 233, startPoint y: 120, endPoint x: 392, endPoint y: 123, distance: 158.8
click at [408, 125] on div "Contact Liam Branley 0419 903 995 liam@mlbdistributors.com.au Bill to Unit 5/21…" at bounding box center [838, 98] width 1254 height 175
copy div "liam@mlbdistributors.com.au"
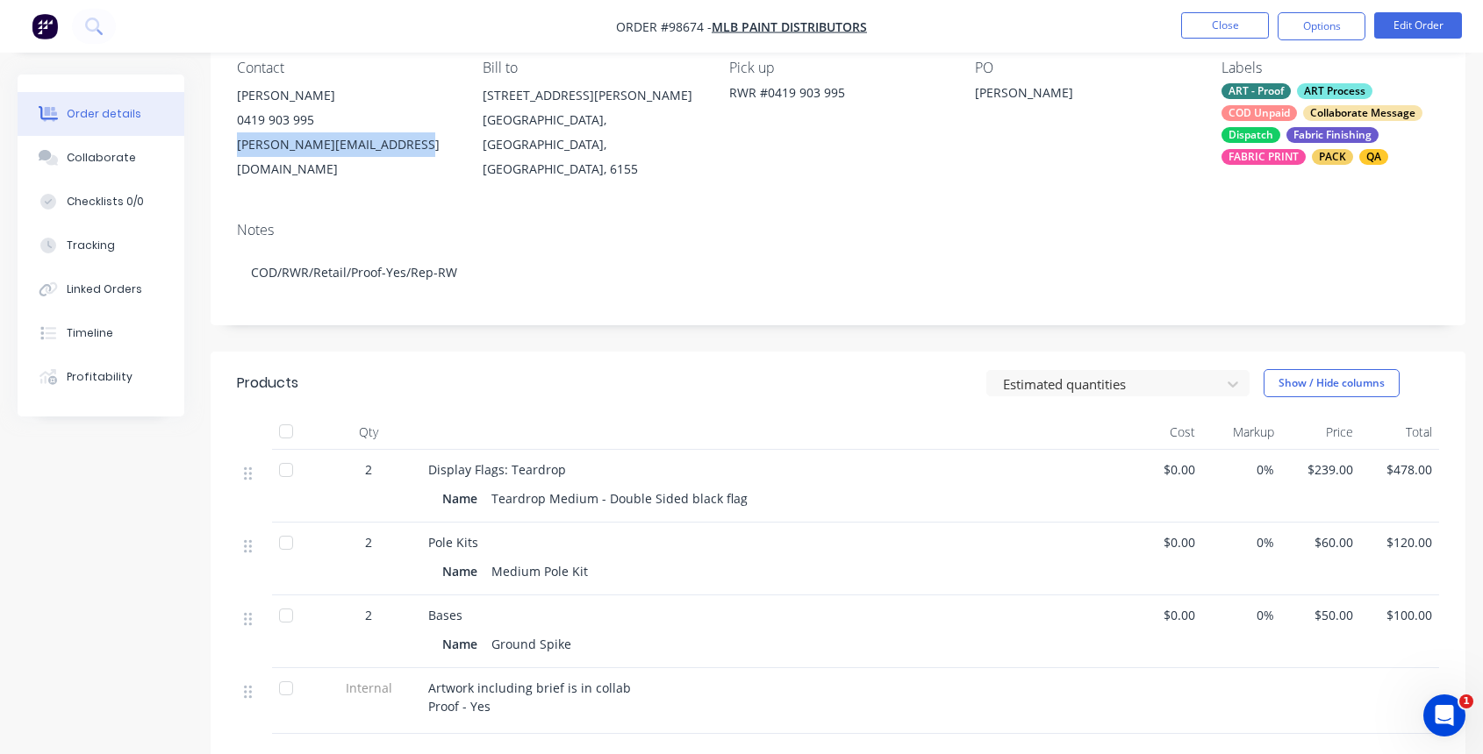
scroll to position [0, 0]
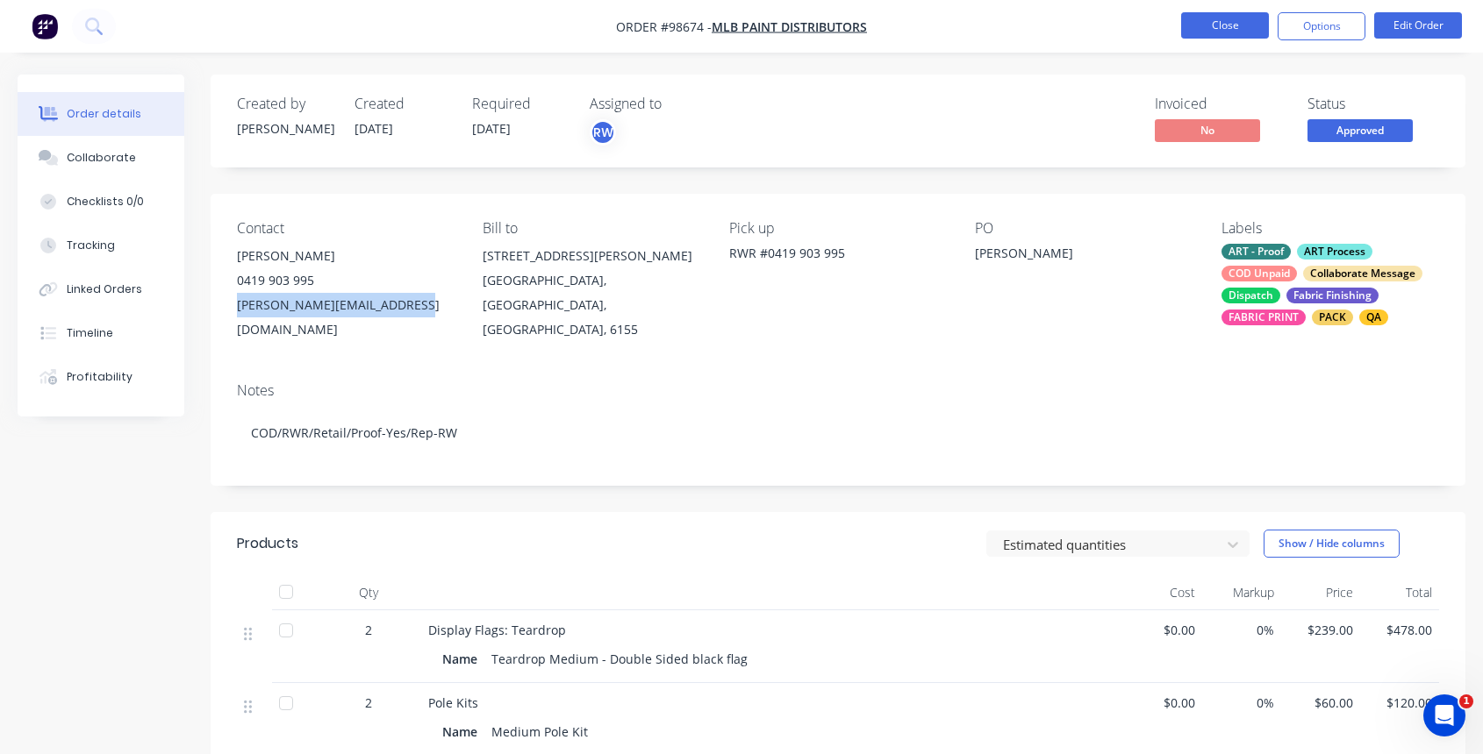
click at [1213, 18] on button "Close" at bounding box center [1225, 25] width 88 height 26
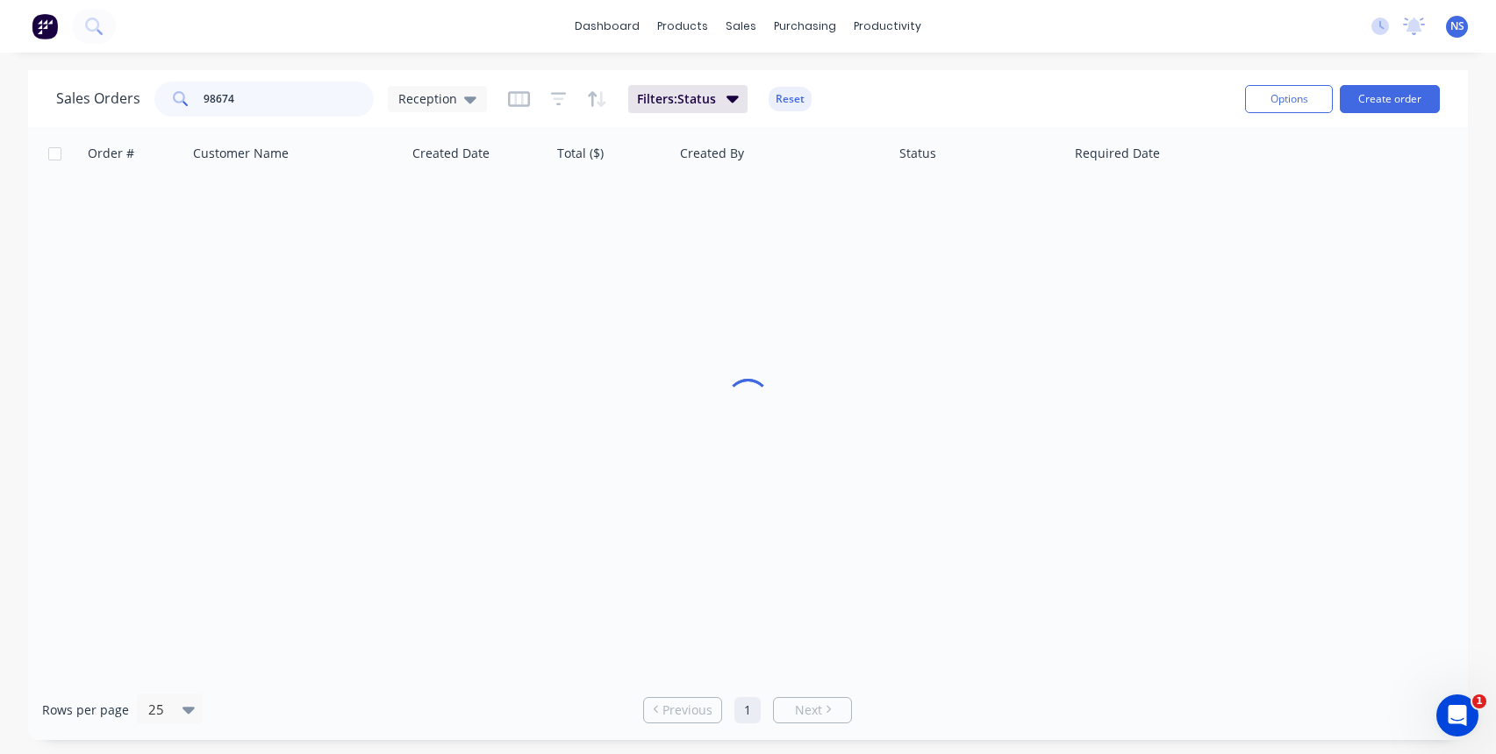
click at [307, 97] on input "98674" at bounding box center [289, 99] width 171 height 35
type input "9"
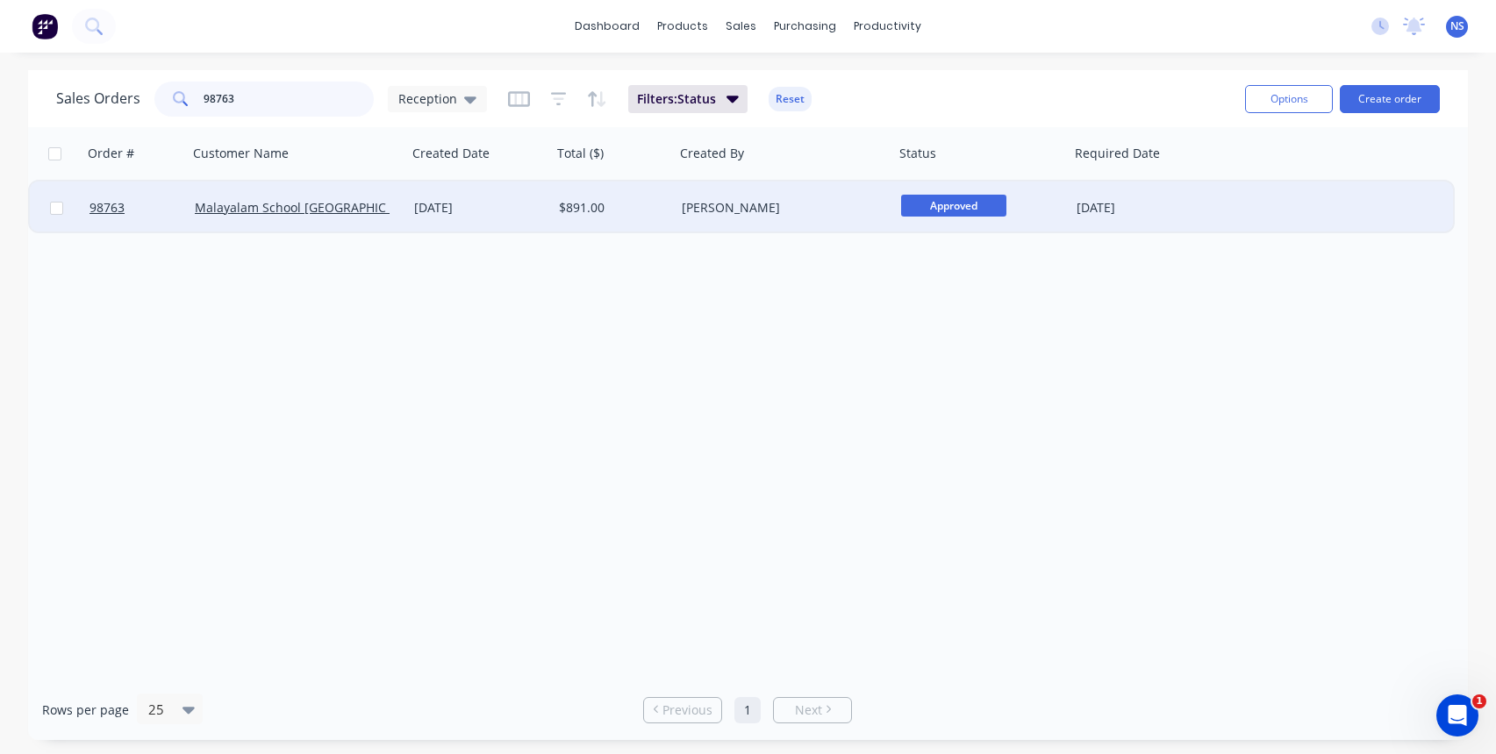
type input "98763"
click at [526, 212] on div "01 Oct 2025" at bounding box center [479, 208] width 131 height 18
